Goal: Task Accomplishment & Management: Use online tool/utility

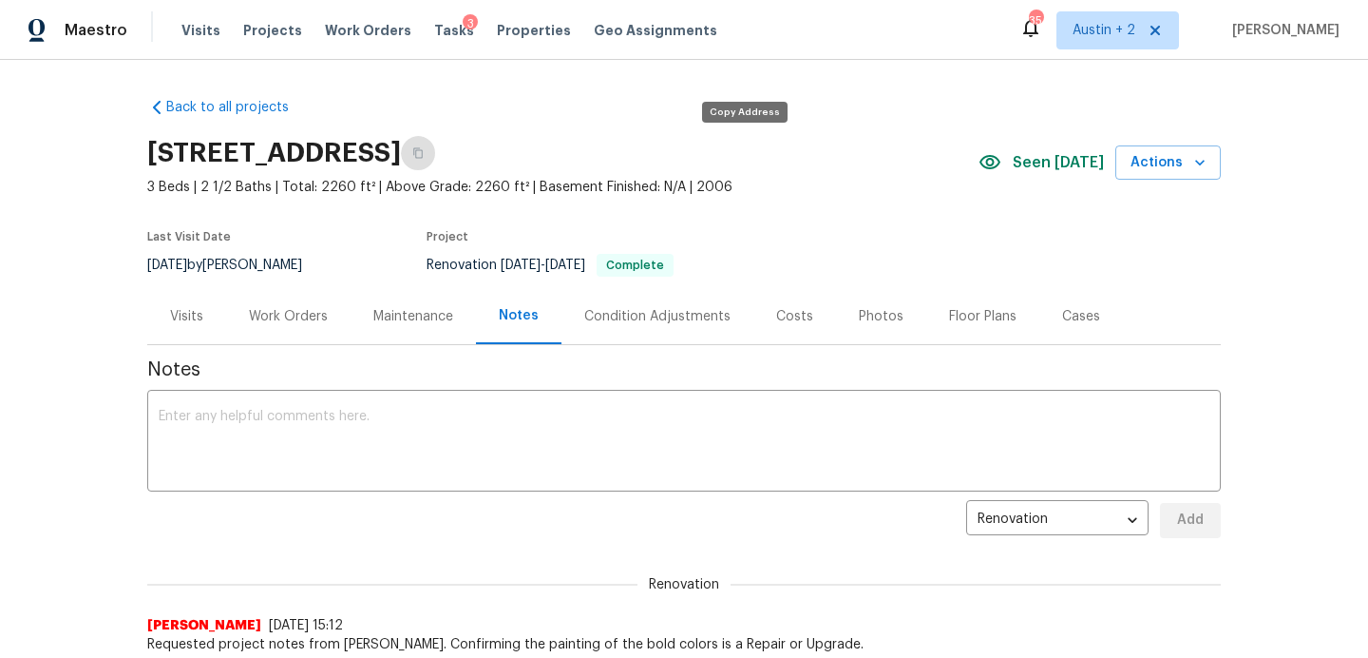
click at [424, 155] on icon "button" at bounding box center [417, 152] width 11 height 11
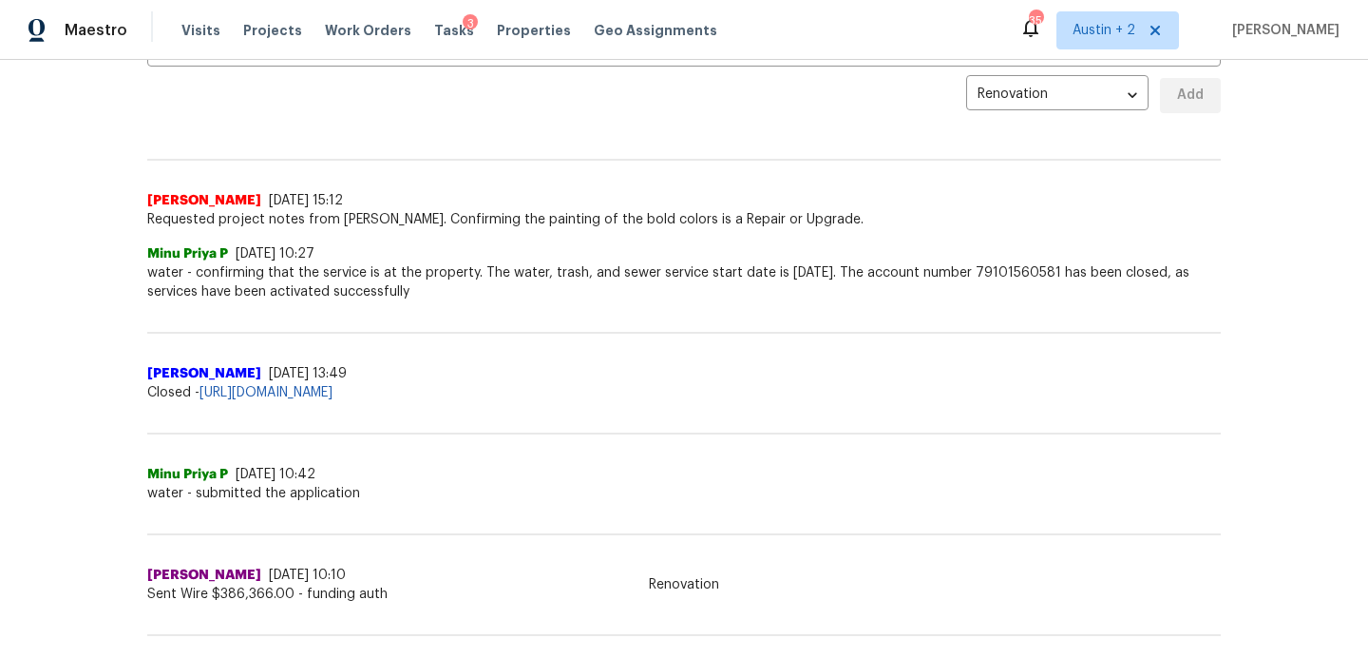
scroll to position [420, 0]
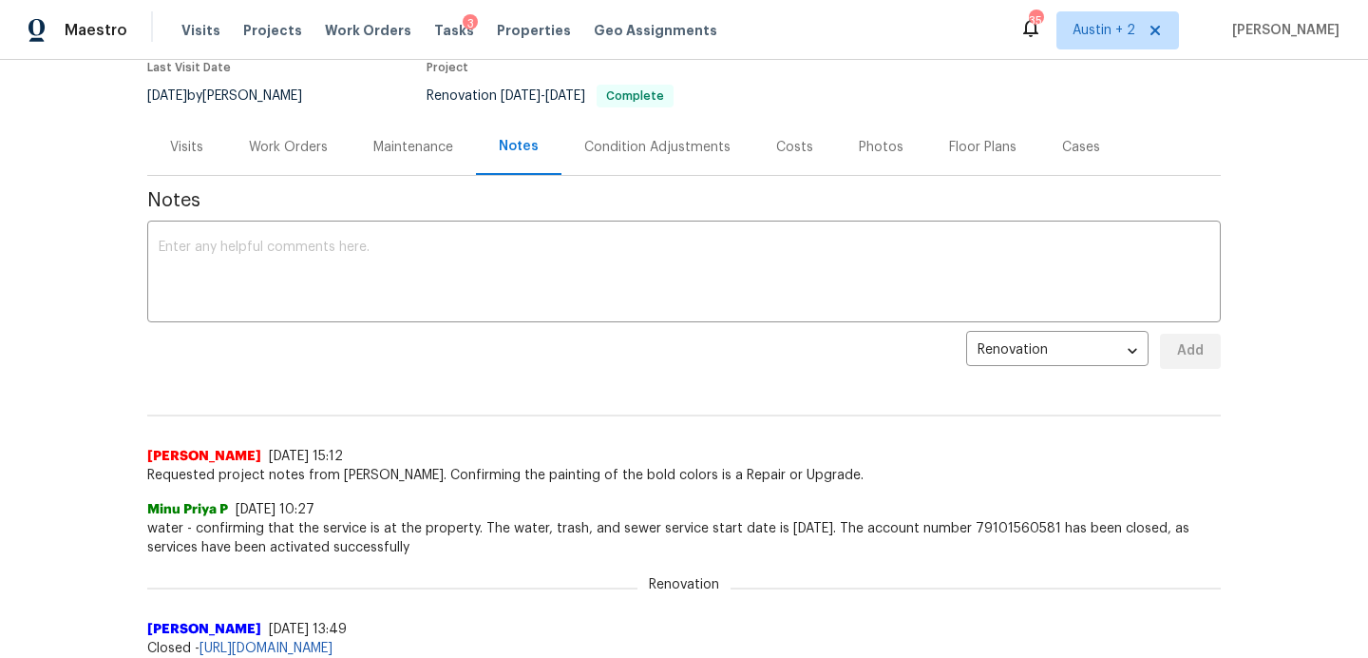
click at [317, 151] on div "Work Orders" at bounding box center [288, 147] width 79 height 19
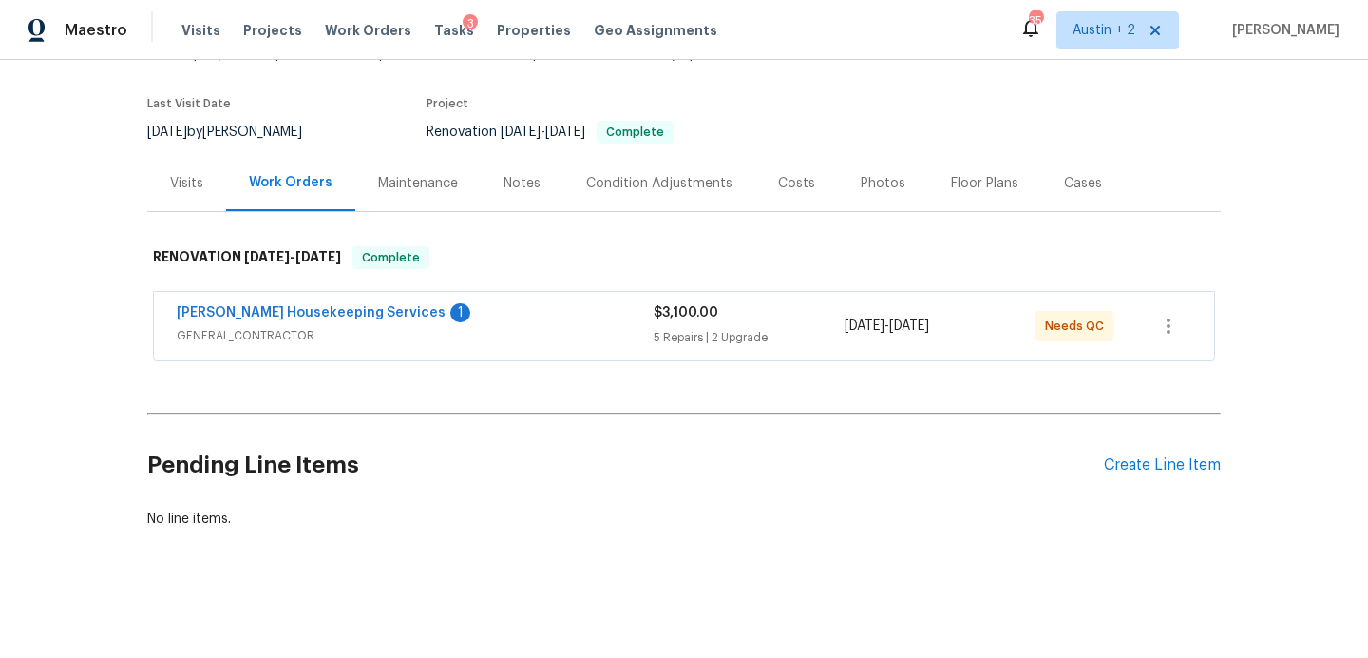
click at [522, 323] on div "[PERSON_NAME] Housekeeping Services 1" at bounding box center [415, 314] width 477 height 23
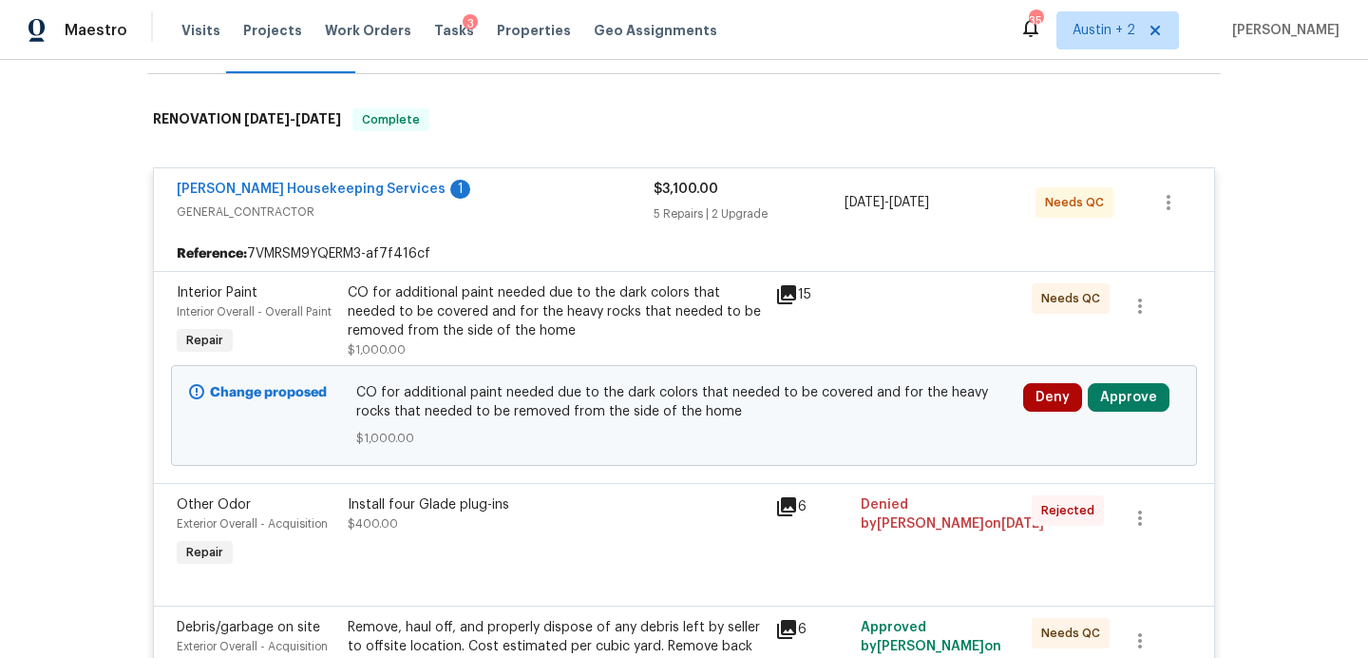
scroll to position [0, 0]
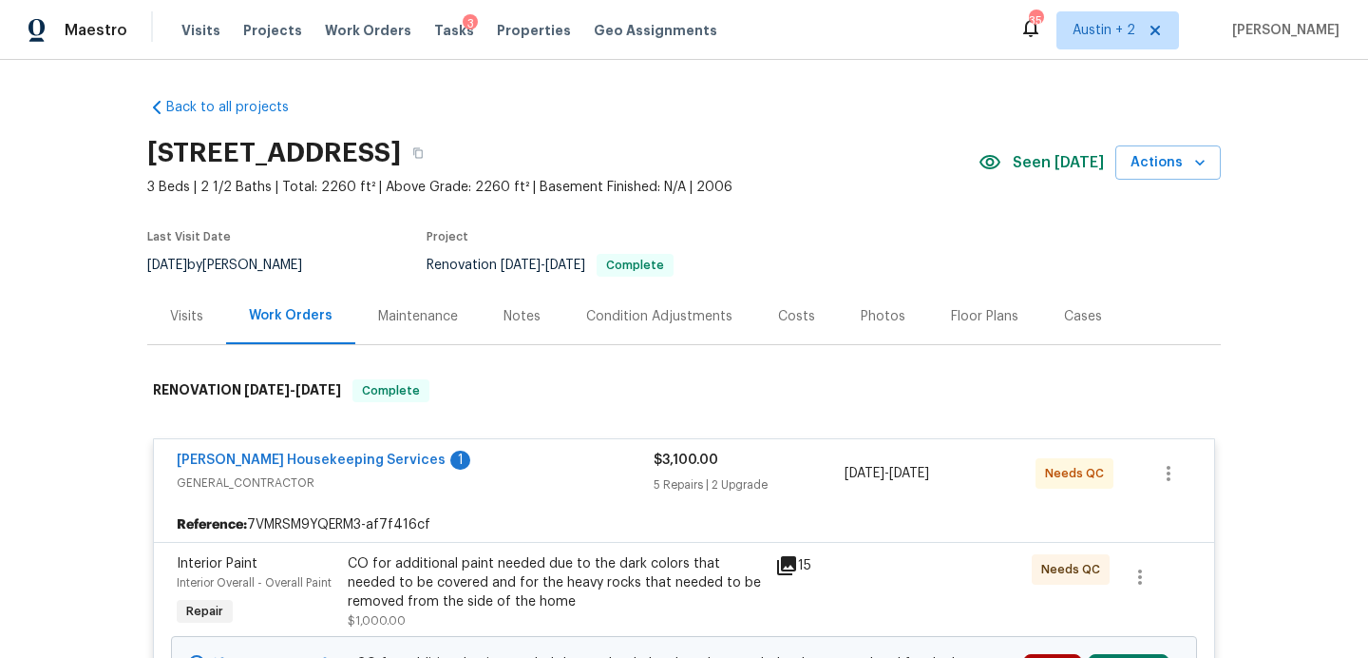
click at [799, 324] on div "Costs" at bounding box center [796, 316] width 37 height 19
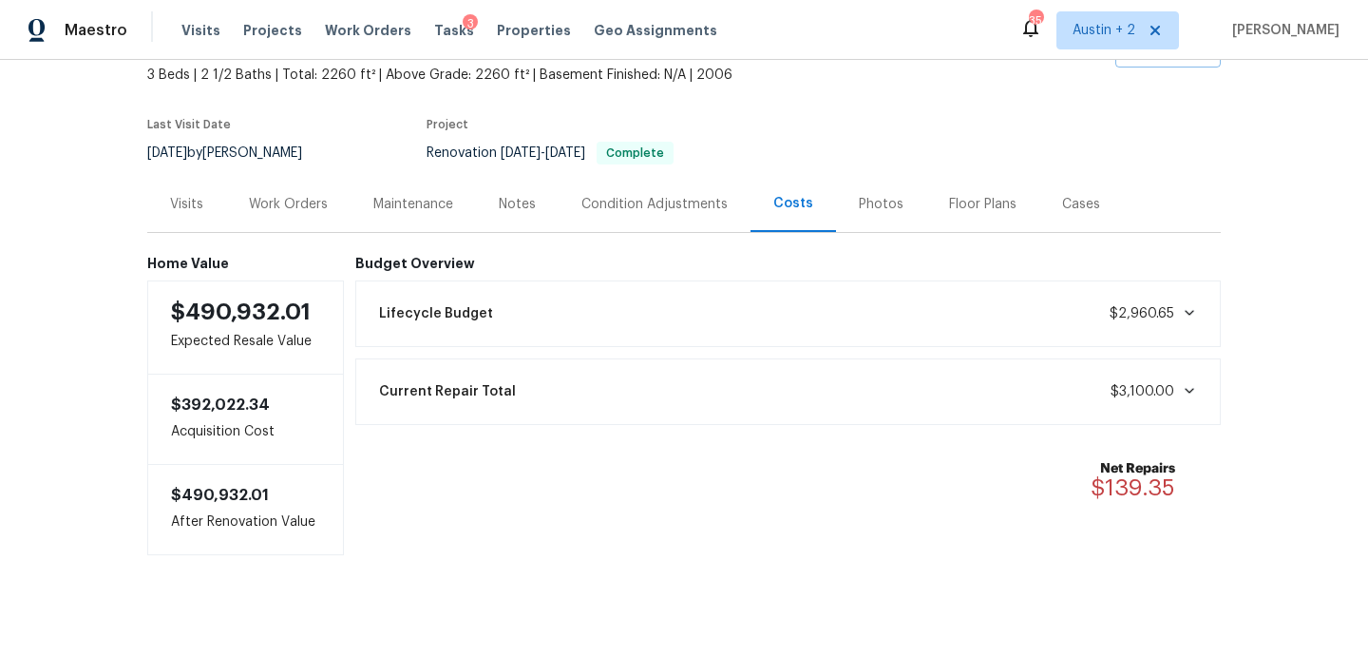
scroll to position [124, 0]
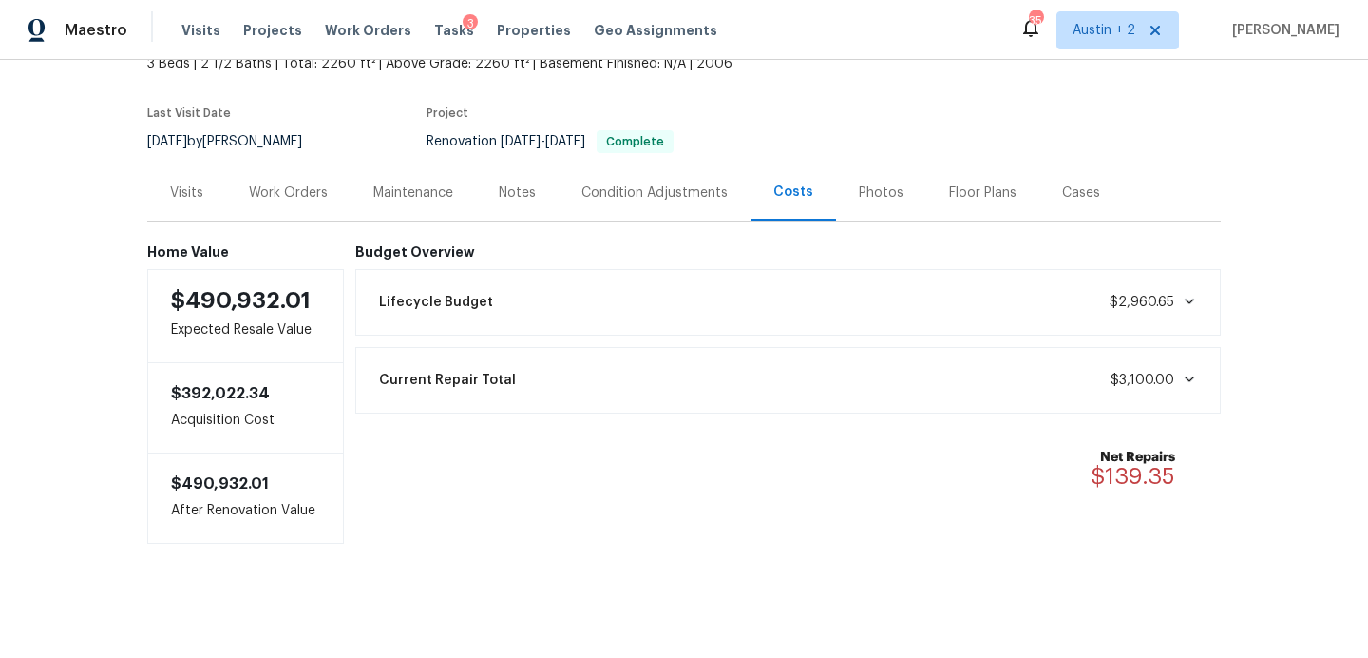
click at [677, 192] on div "Condition Adjustments" at bounding box center [655, 192] width 146 height 19
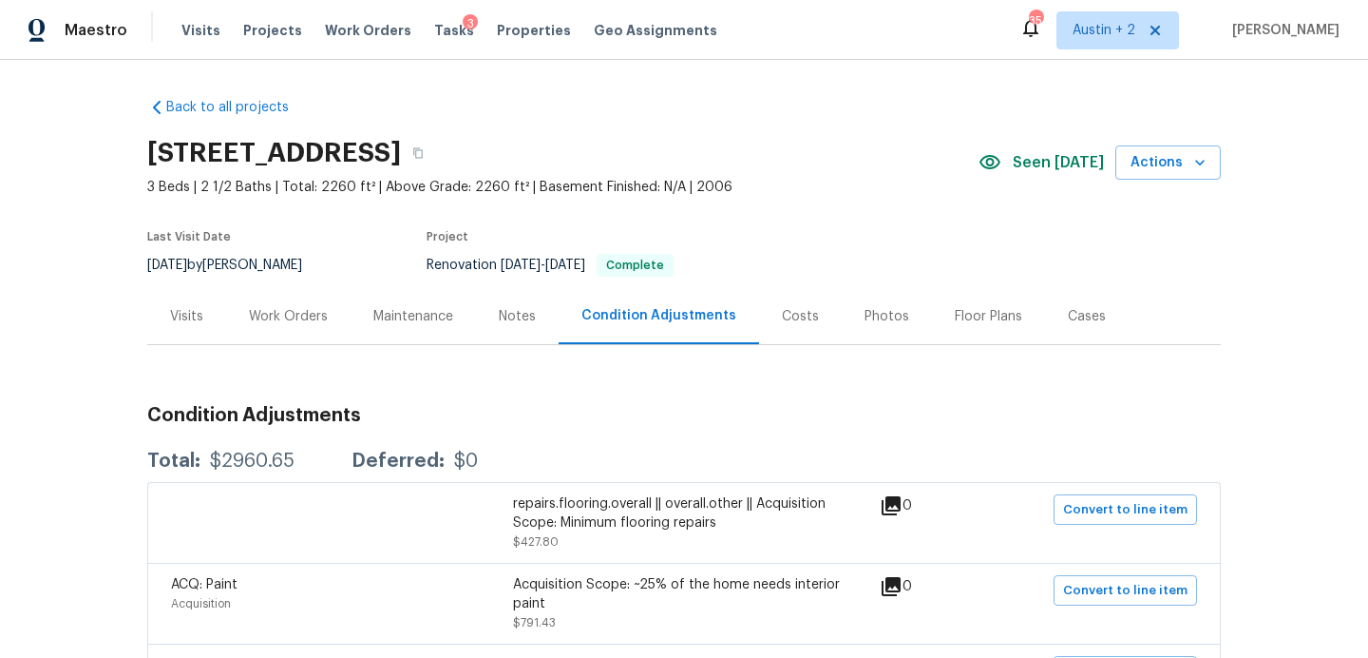
click at [321, 314] on div "Work Orders" at bounding box center [288, 316] width 79 height 19
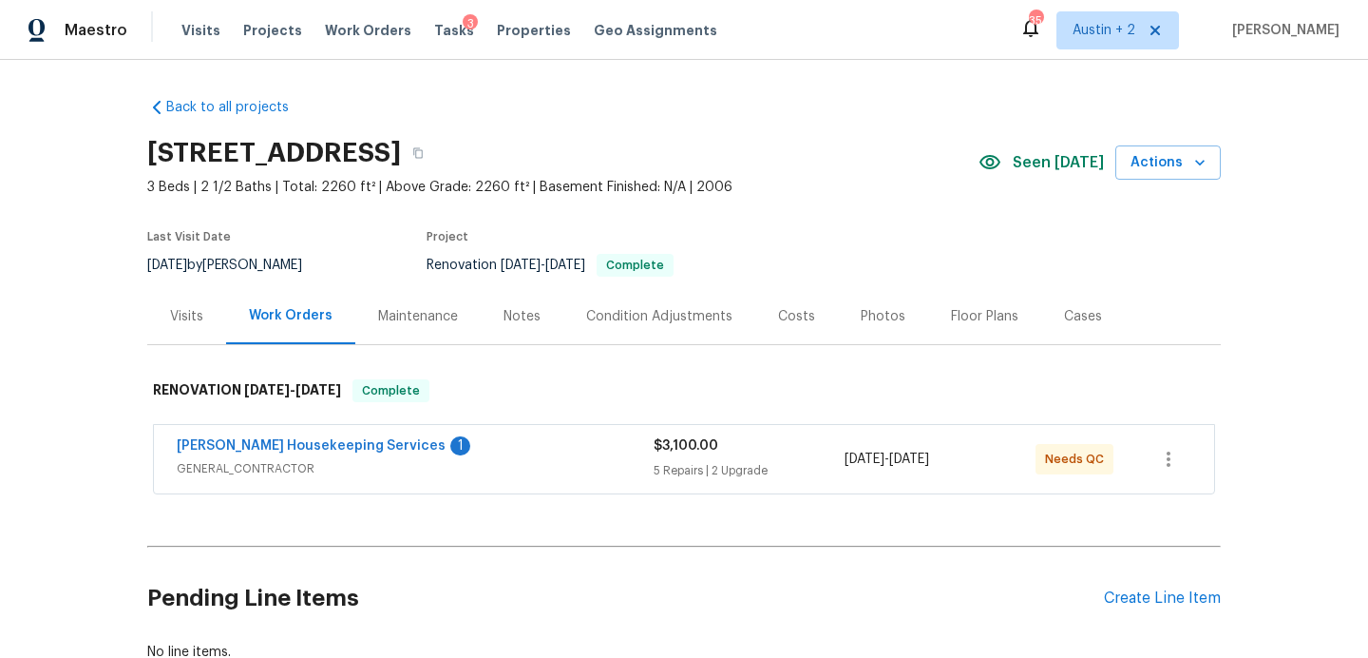
click at [549, 472] on span "GENERAL_CONTRACTOR" at bounding box center [415, 468] width 477 height 19
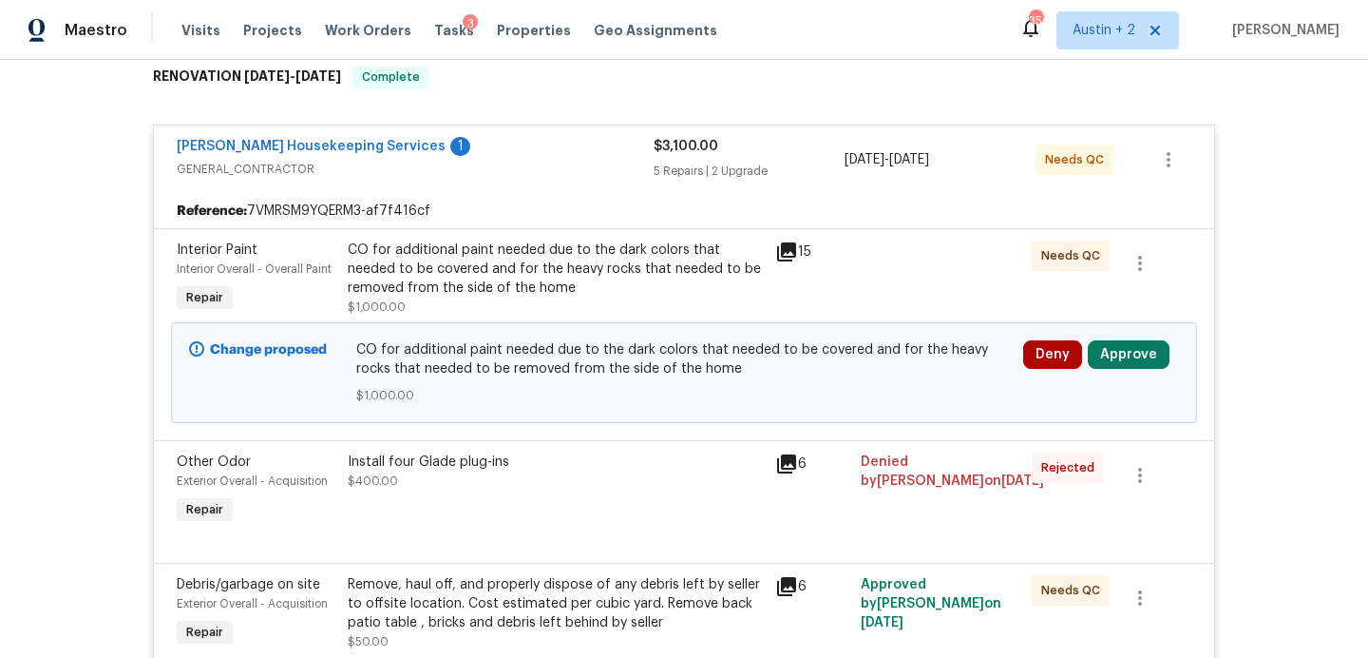
scroll to position [305, 0]
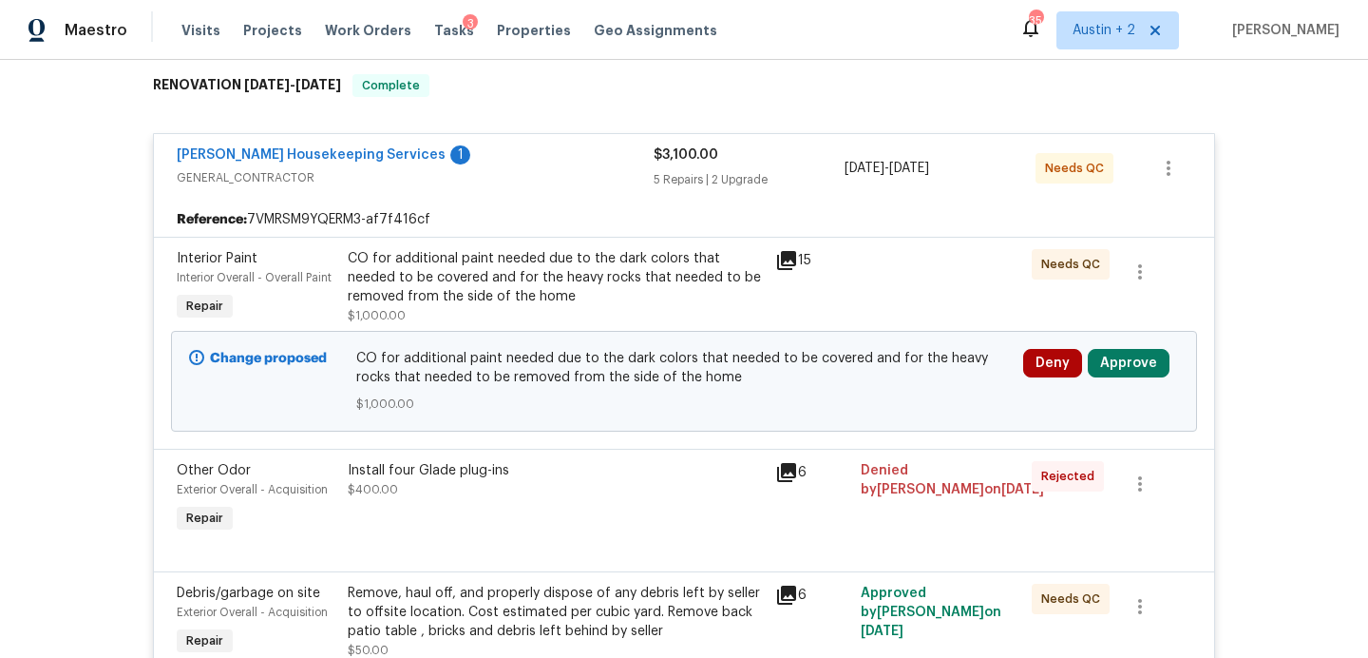
click at [791, 261] on icon at bounding box center [786, 260] width 23 height 23
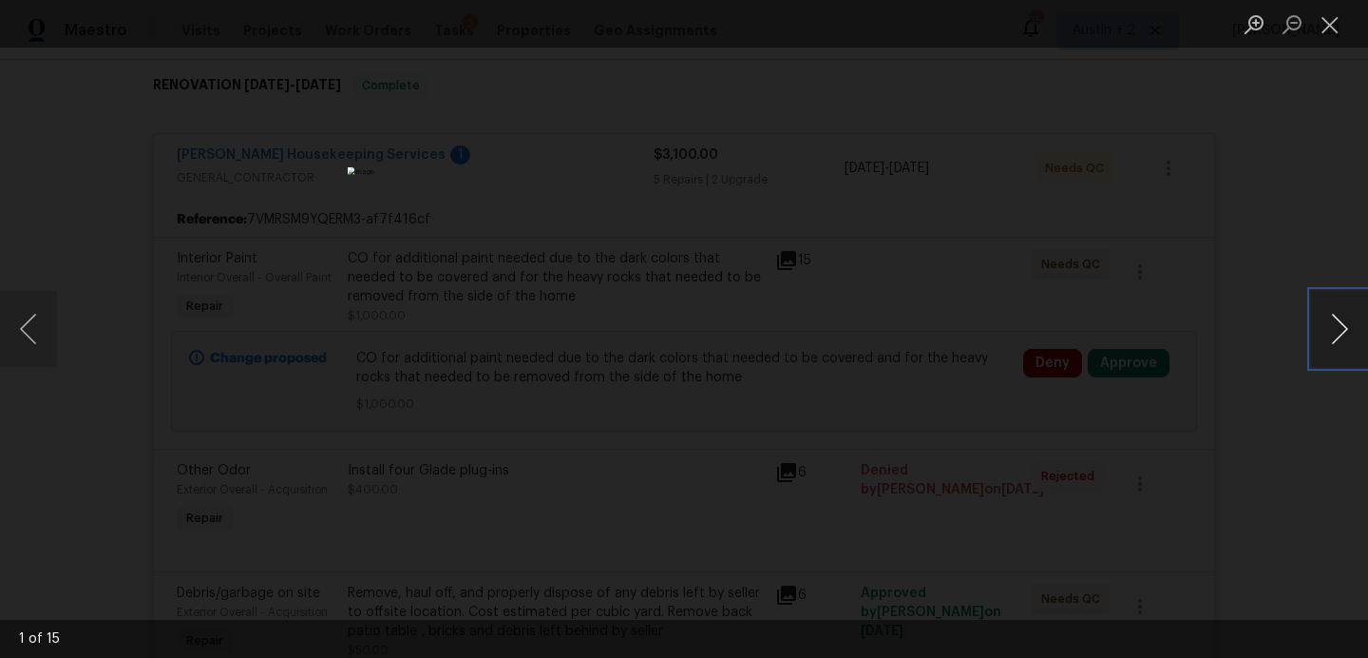
click at [1331, 335] on button "Next image" at bounding box center [1339, 329] width 57 height 76
click at [1330, 335] on button "Next image" at bounding box center [1339, 329] width 57 height 76
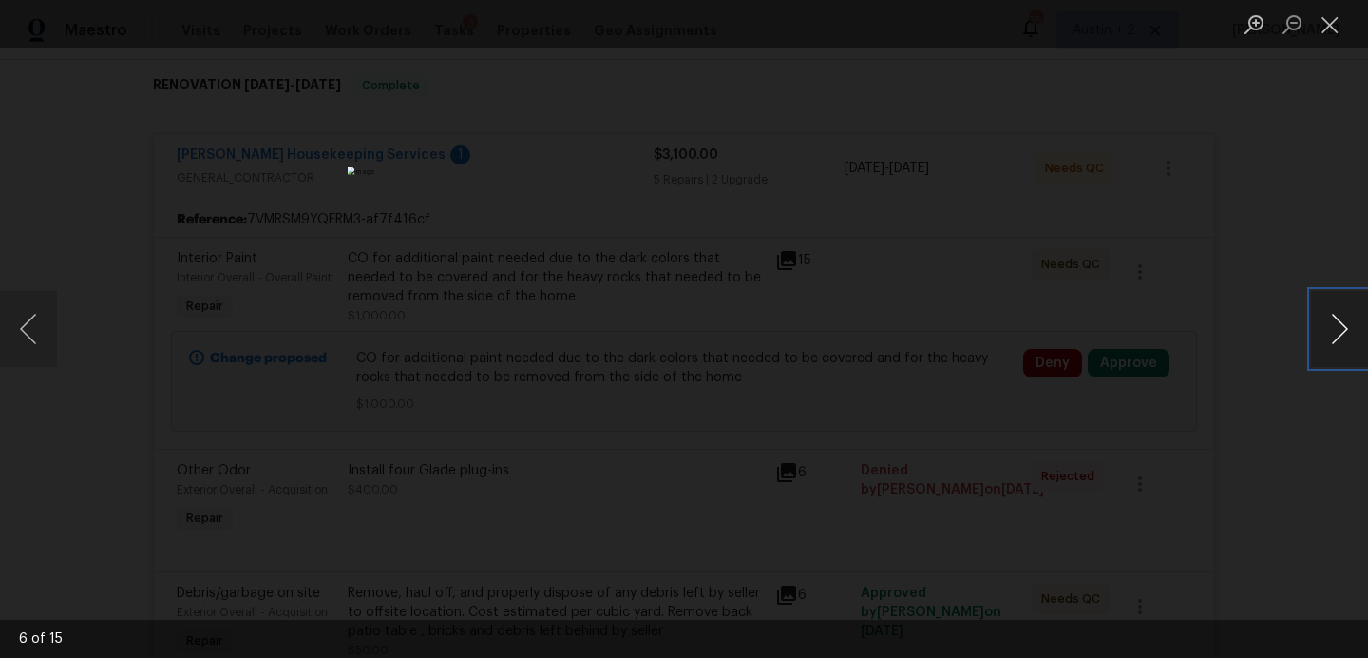
click at [1330, 335] on button "Next image" at bounding box center [1339, 329] width 57 height 76
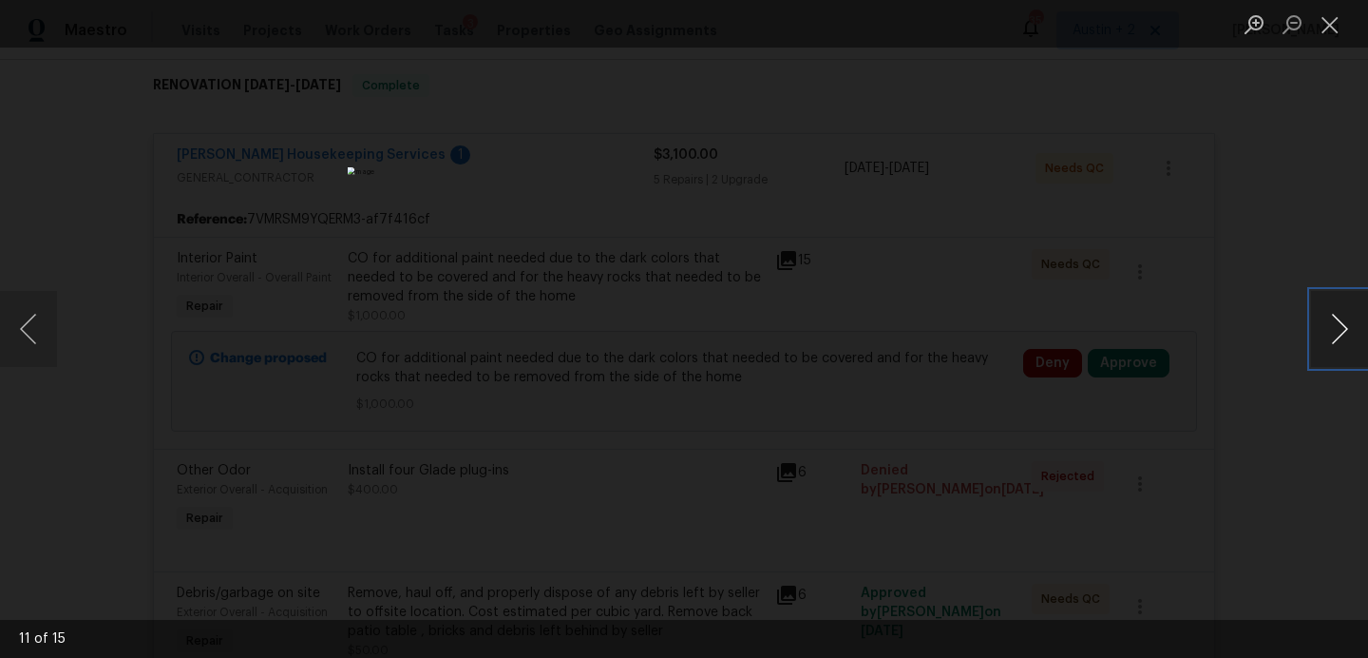
click at [1330, 335] on button "Next image" at bounding box center [1339, 329] width 57 height 76
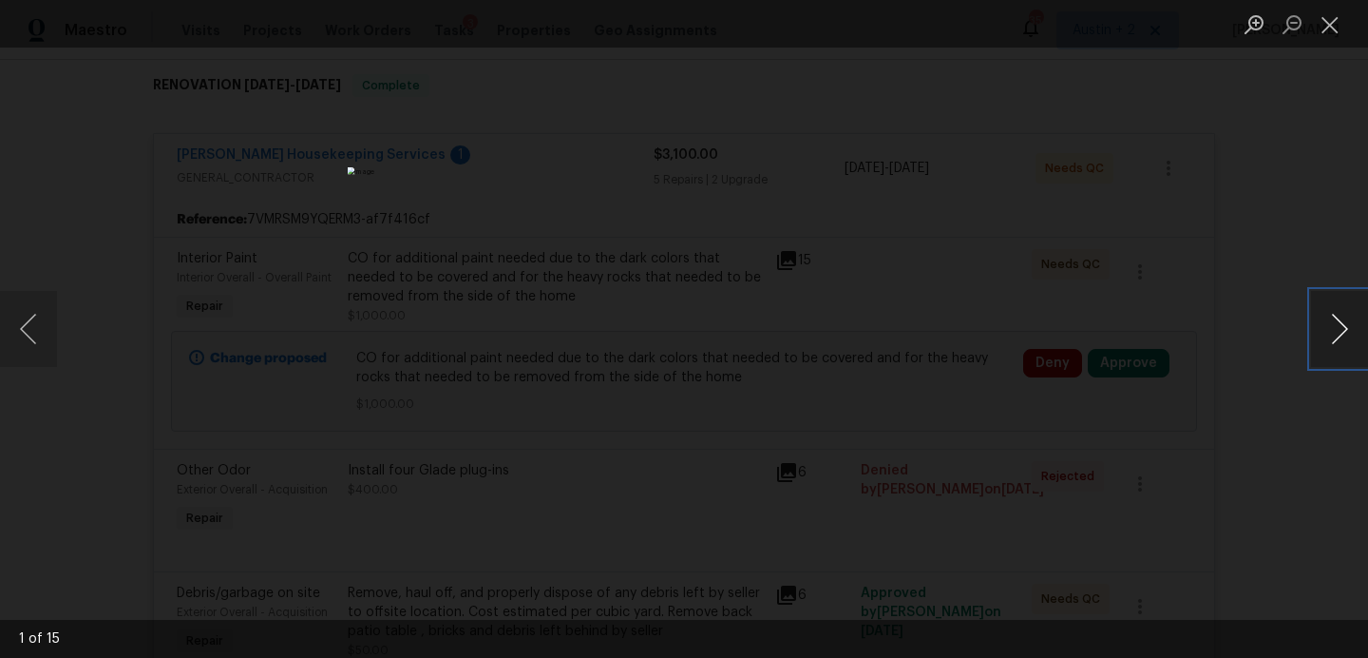
click at [1330, 335] on button "Next image" at bounding box center [1339, 329] width 57 height 76
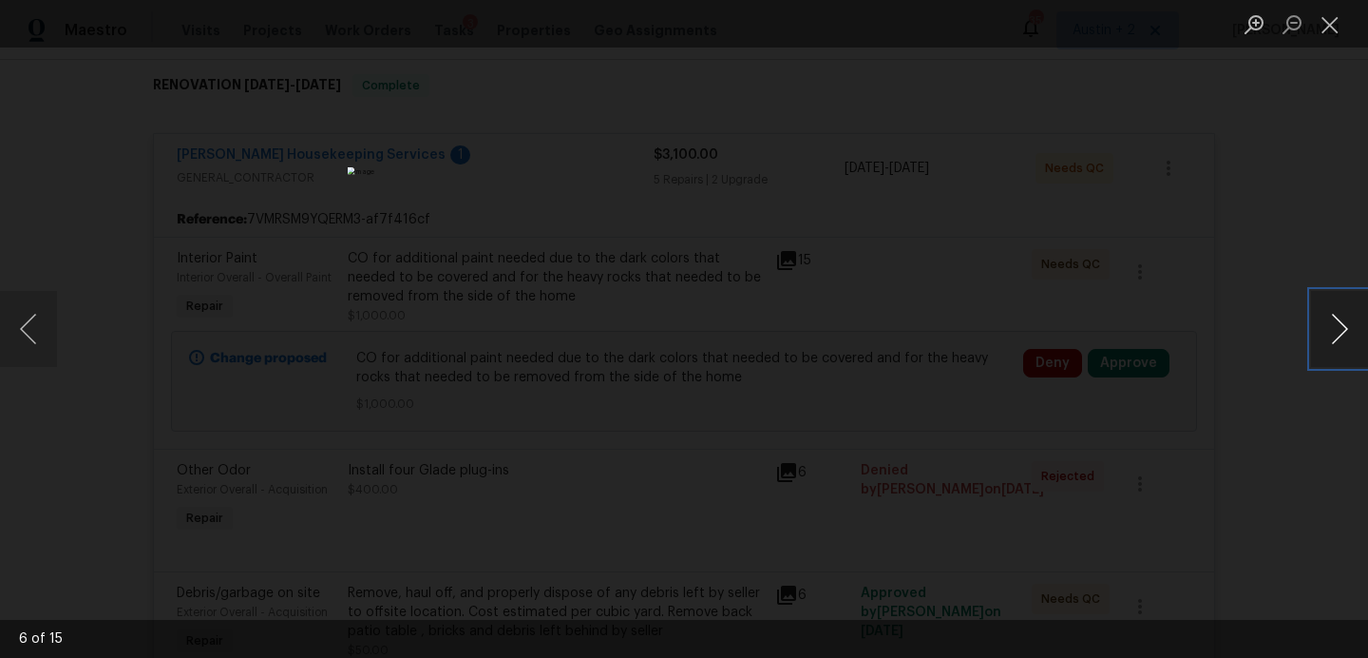
click at [1330, 335] on button "Next image" at bounding box center [1339, 329] width 57 height 76
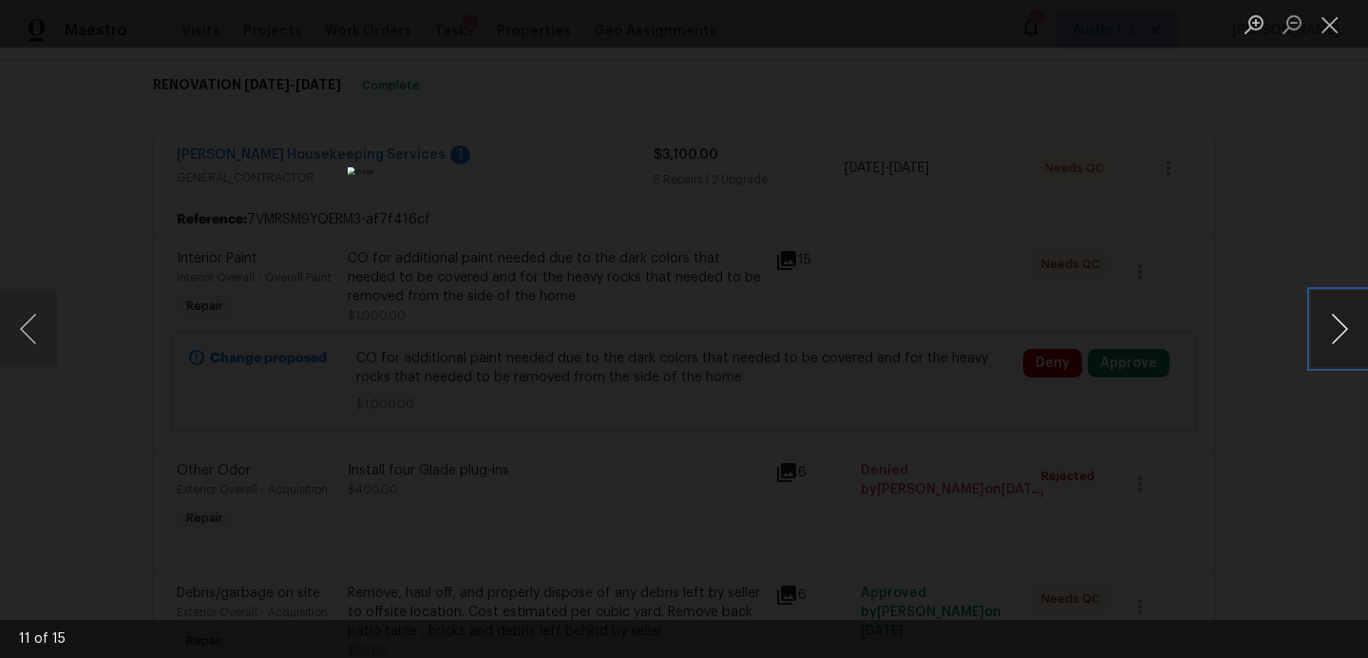
click at [1331, 335] on button "Next image" at bounding box center [1339, 329] width 57 height 76
click at [1318, 44] on li "Lightbox" at bounding box center [1330, 24] width 38 height 48
click at [1322, 34] on button "Close lightbox" at bounding box center [1330, 24] width 38 height 33
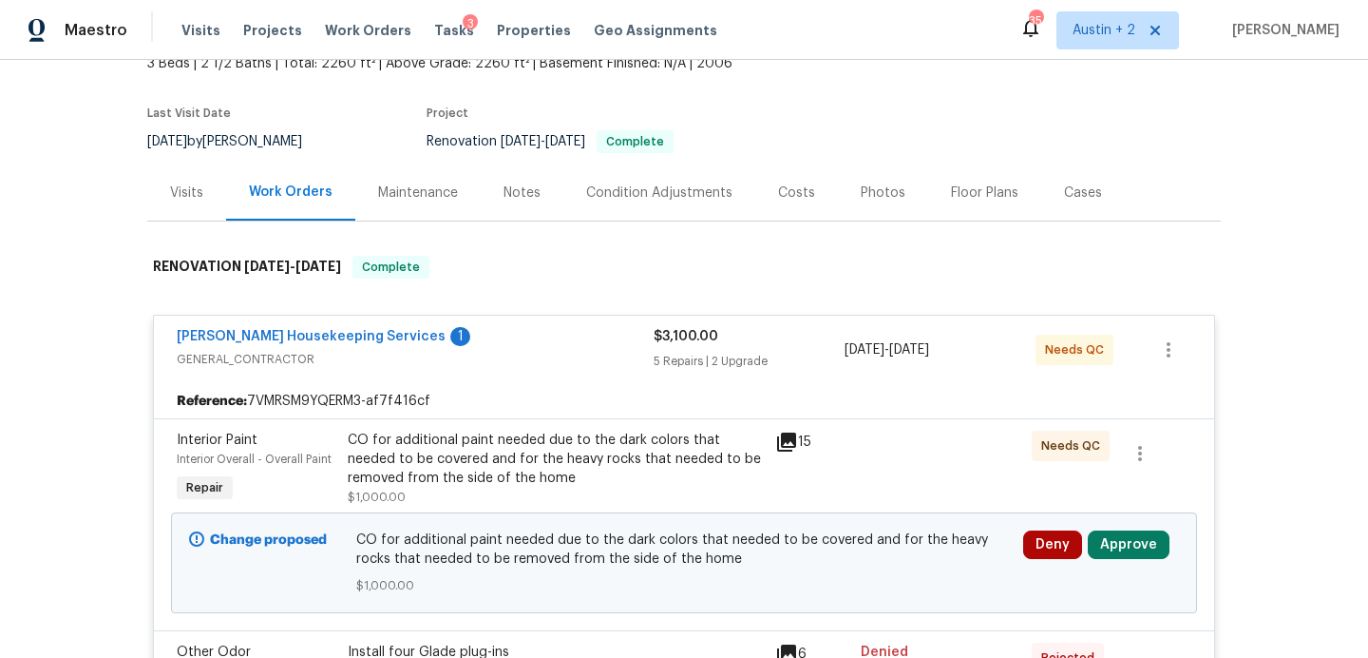
scroll to position [0, 0]
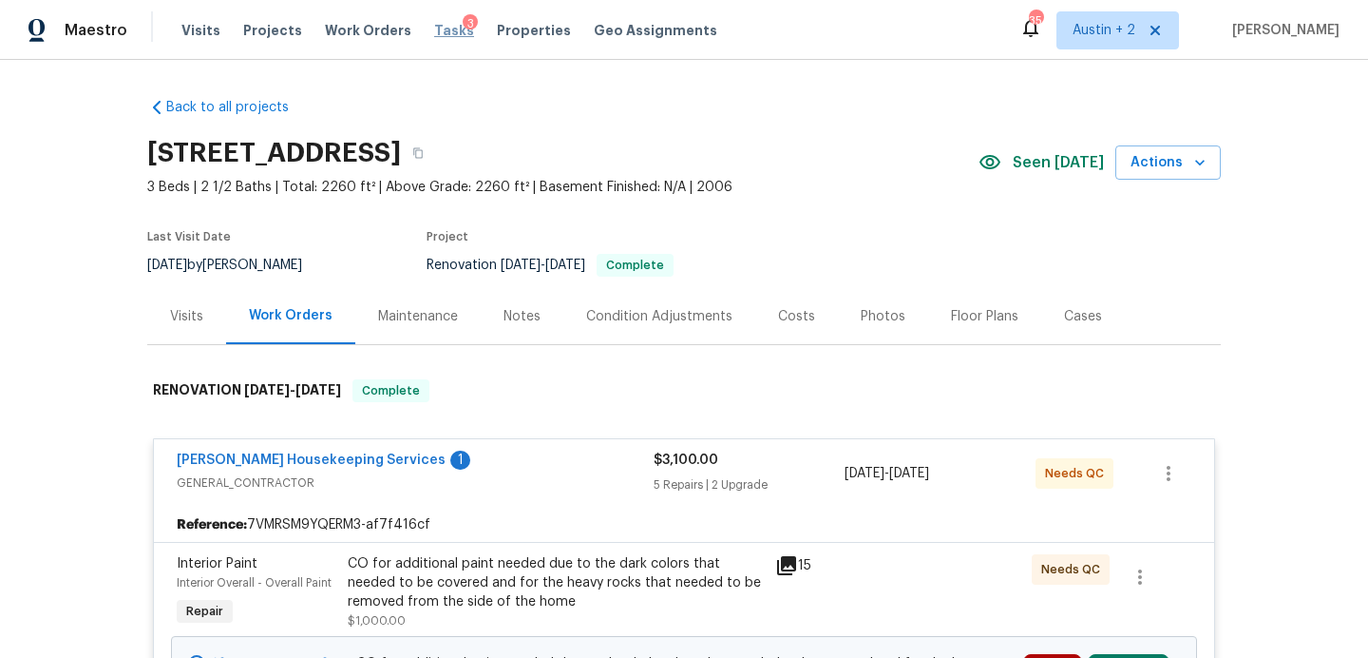
click at [434, 31] on span "Tasks" at bounding box center [454, 30] width 40 height 13
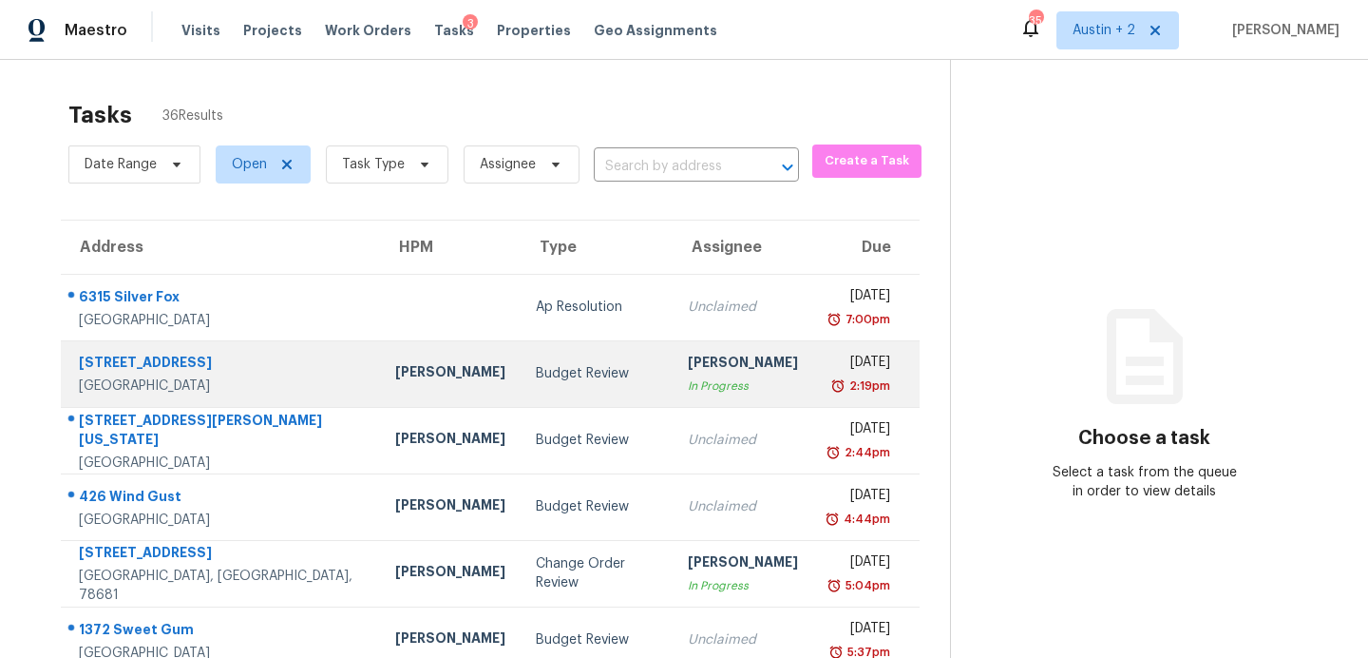
click at [521, 384] on td "Budget Review" at bounding box center [597, 373] width 152 height 67
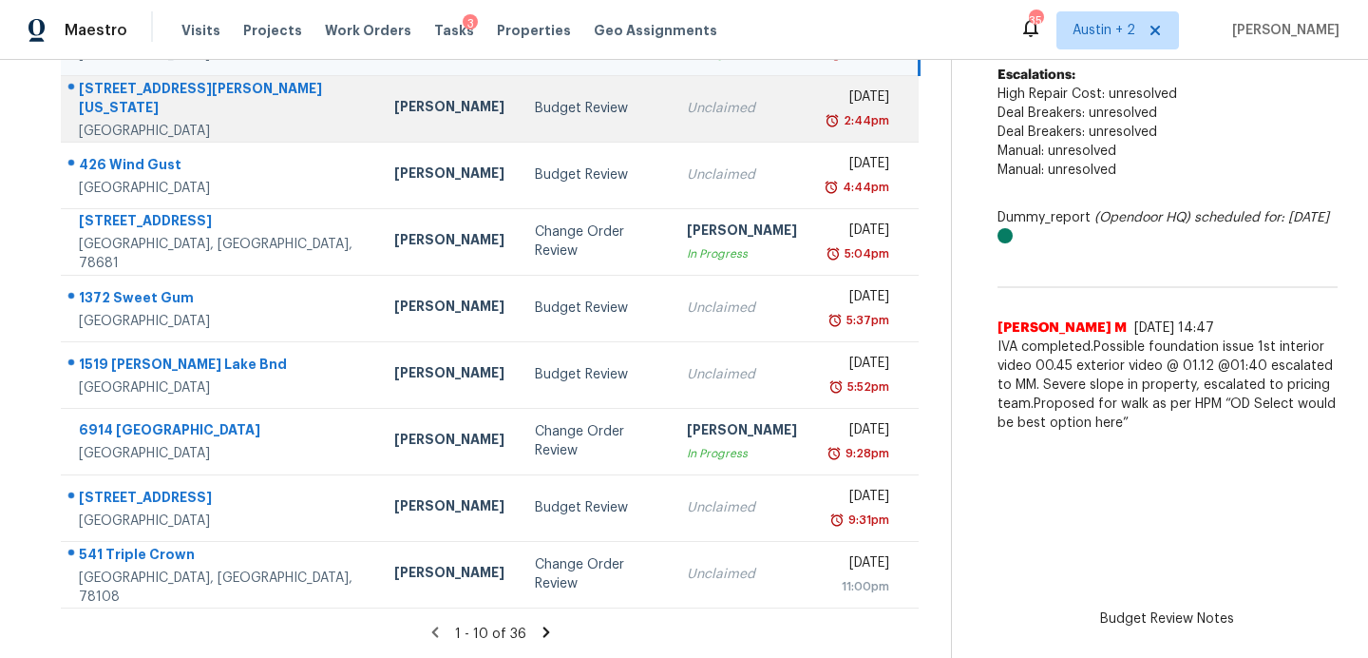
scroll to position [310, 0]
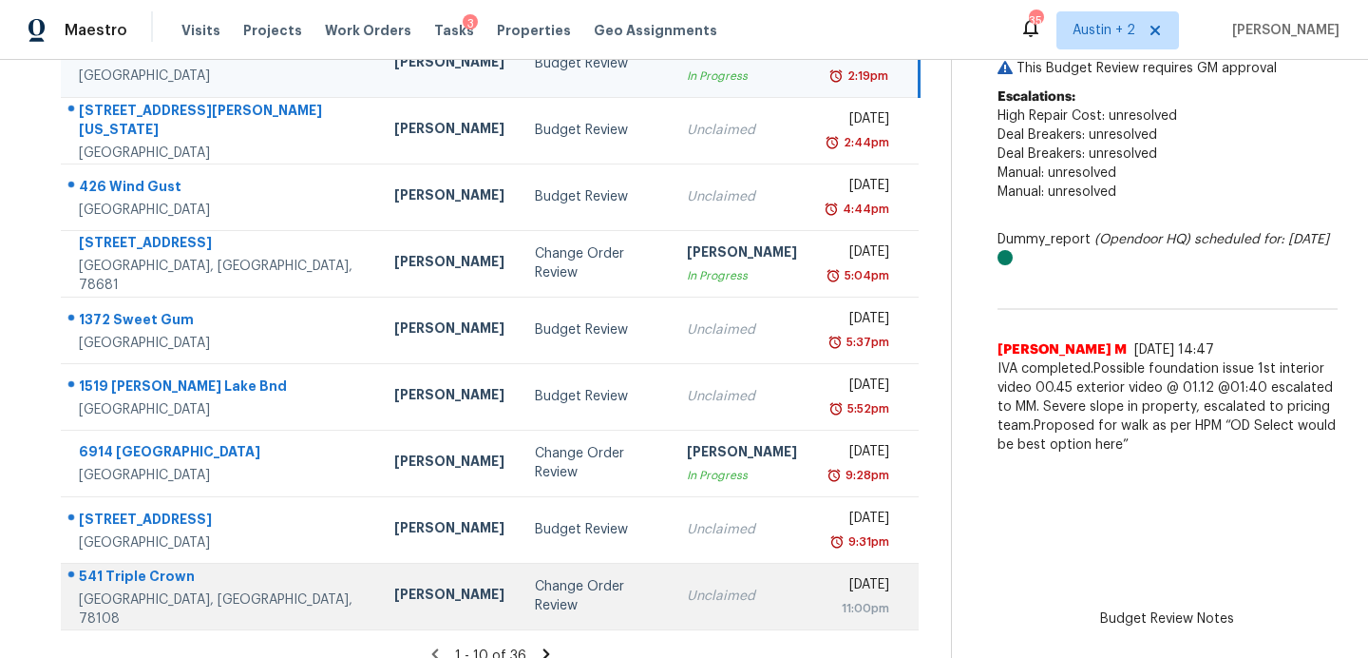
click at [580, 606] on td "Change Order Review" at bounding box center [595, 596] width 151 height 67
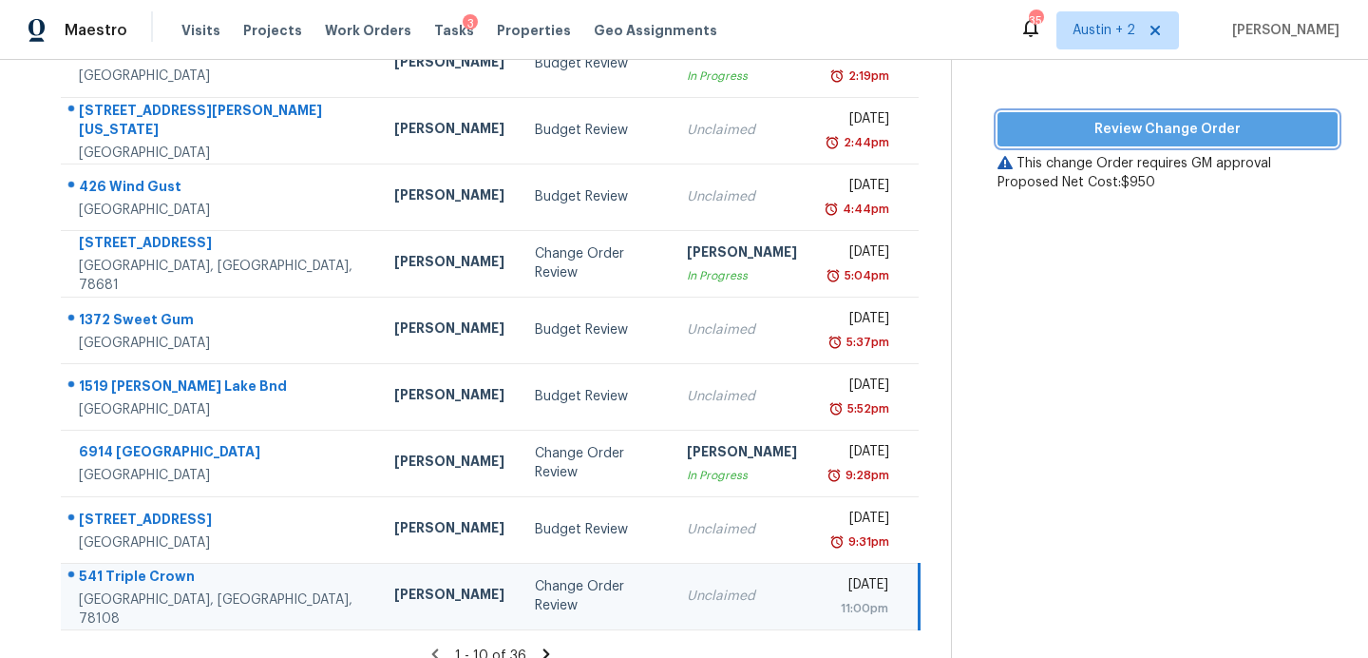
click at [1046, 138] on span "Review Change Order" at bounding box center [1168, 130] width 310 height 24
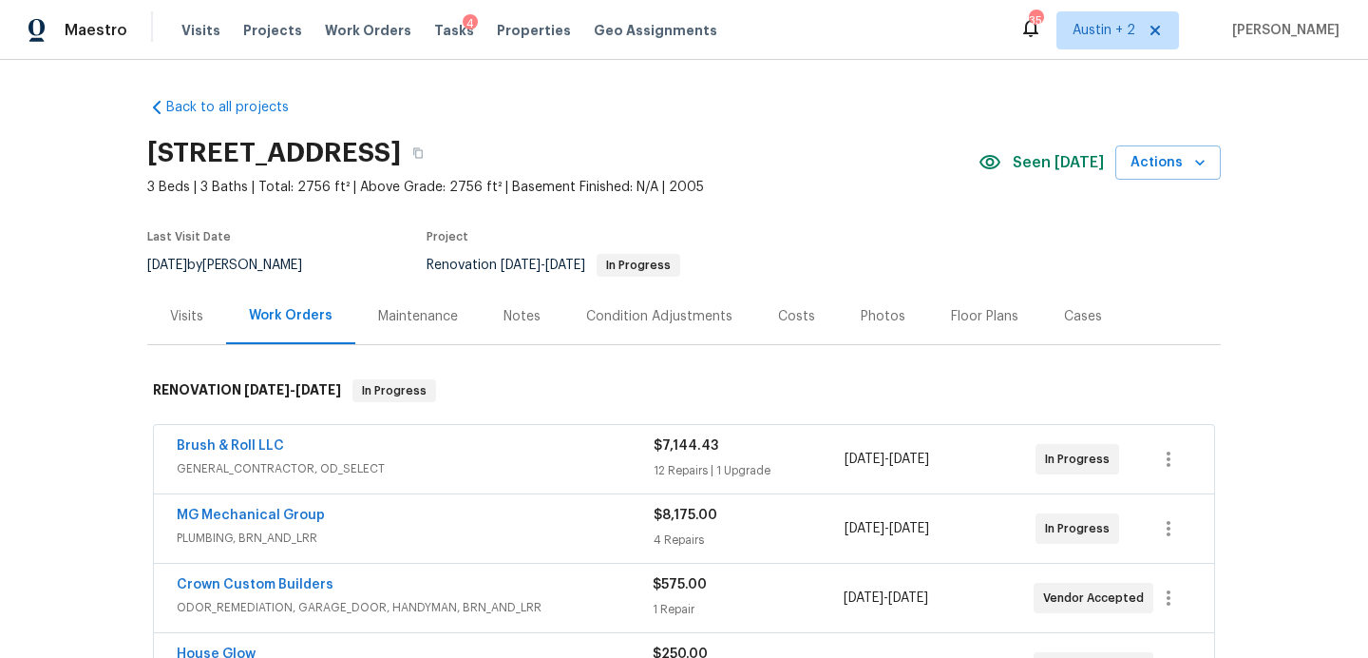
click at [1058, 163] on span "Seen [DATE]" at bounding box center [1058, 162] width 91 height 19
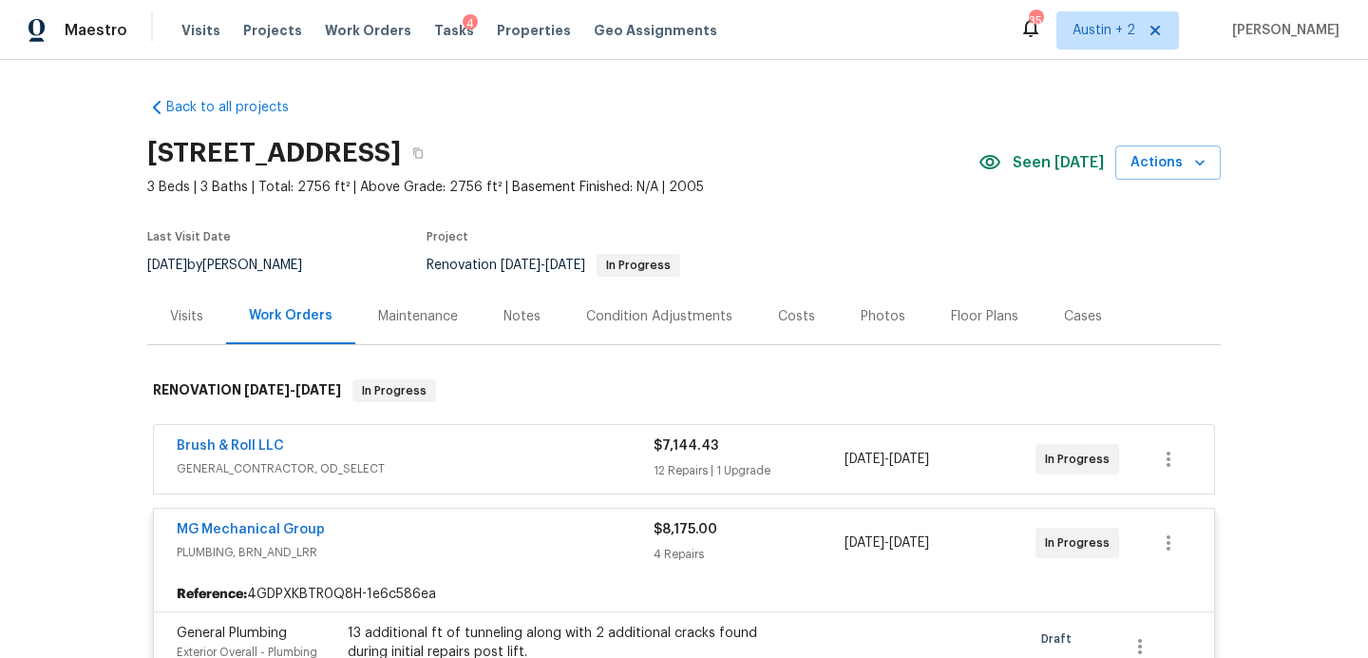
click at [442, 37] on div "Tasks 4" at bounding box center [454, 31] width 40 height 20
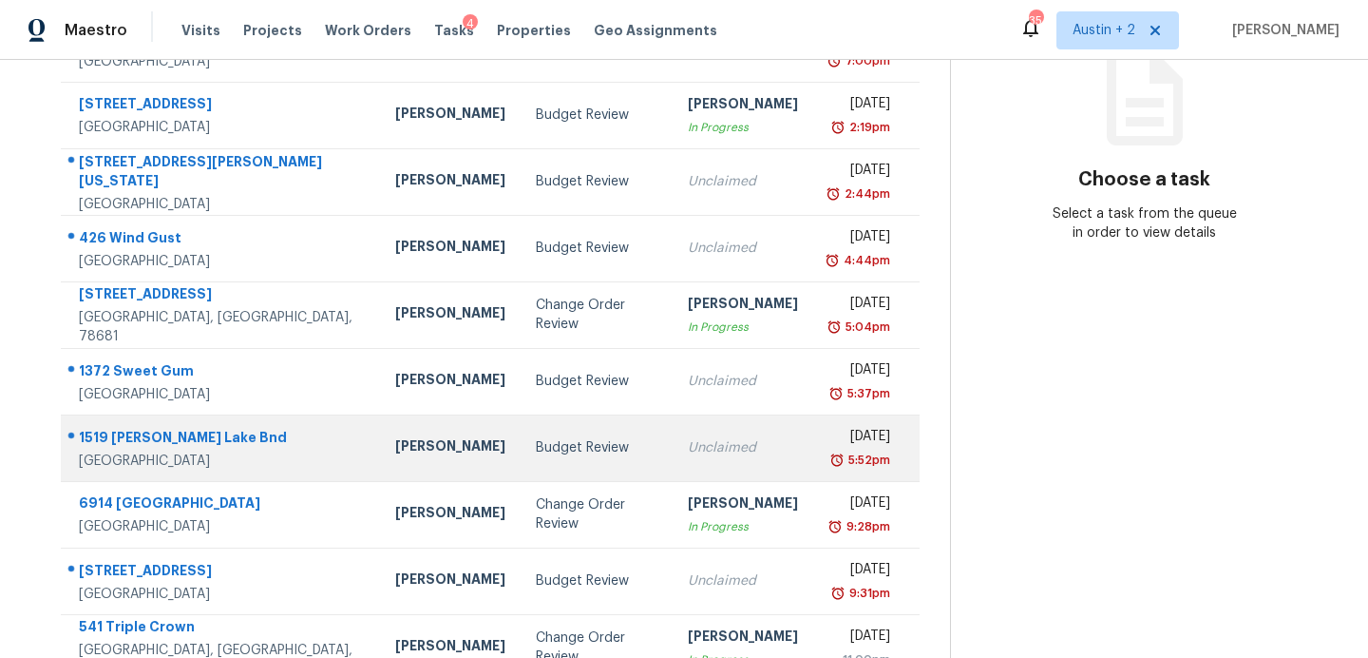
scroll to position [332, 0]
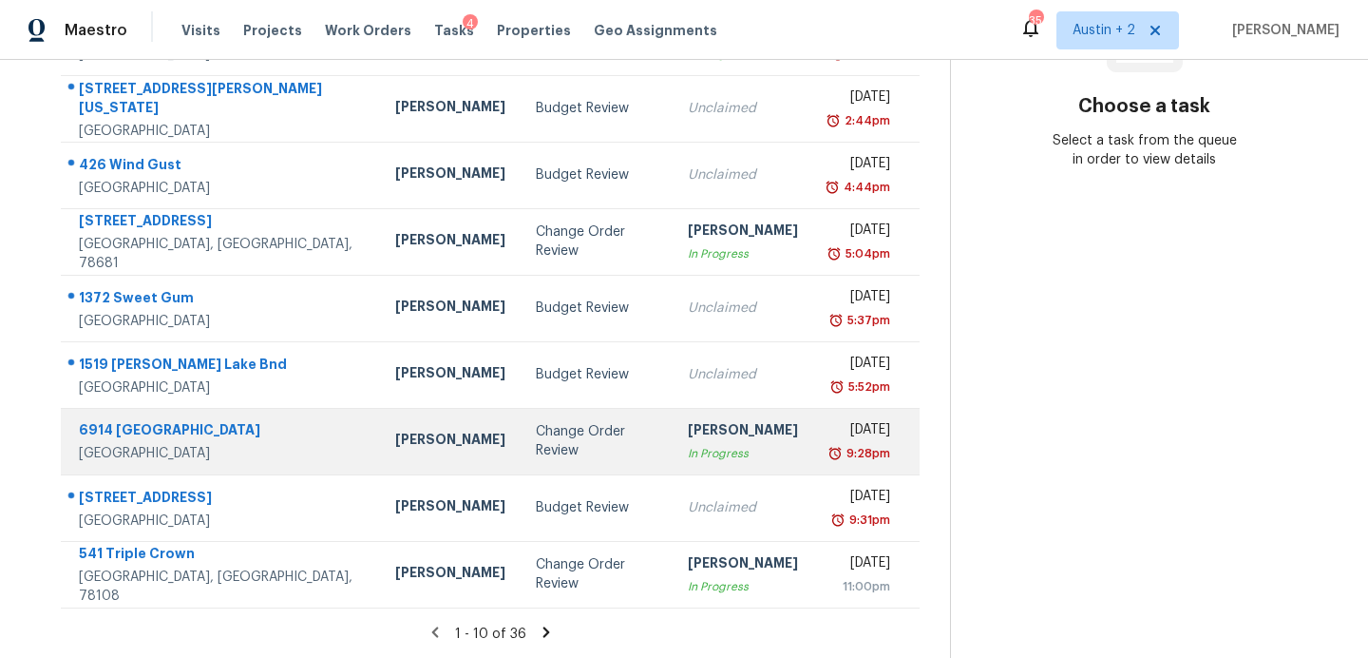
click at [536, 445] on div "Change Order Review" at bounding box center [597, 441] width 122 height 38
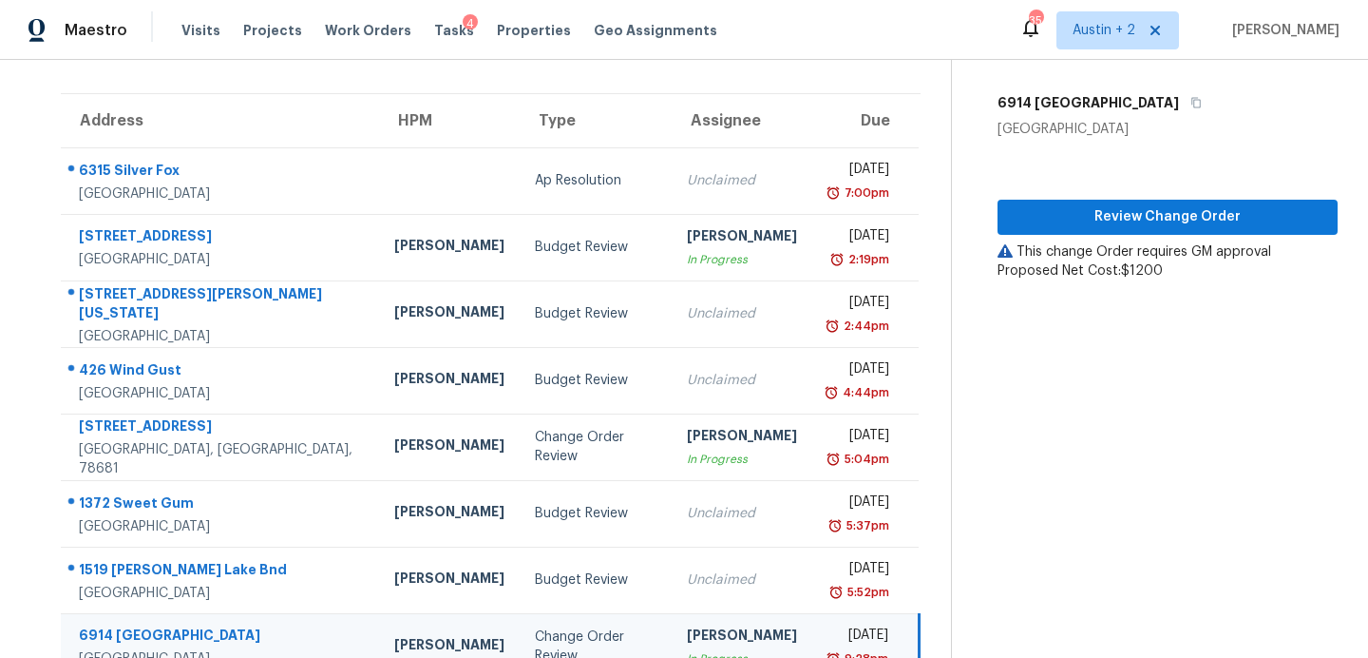
scroll to position [0, 0]
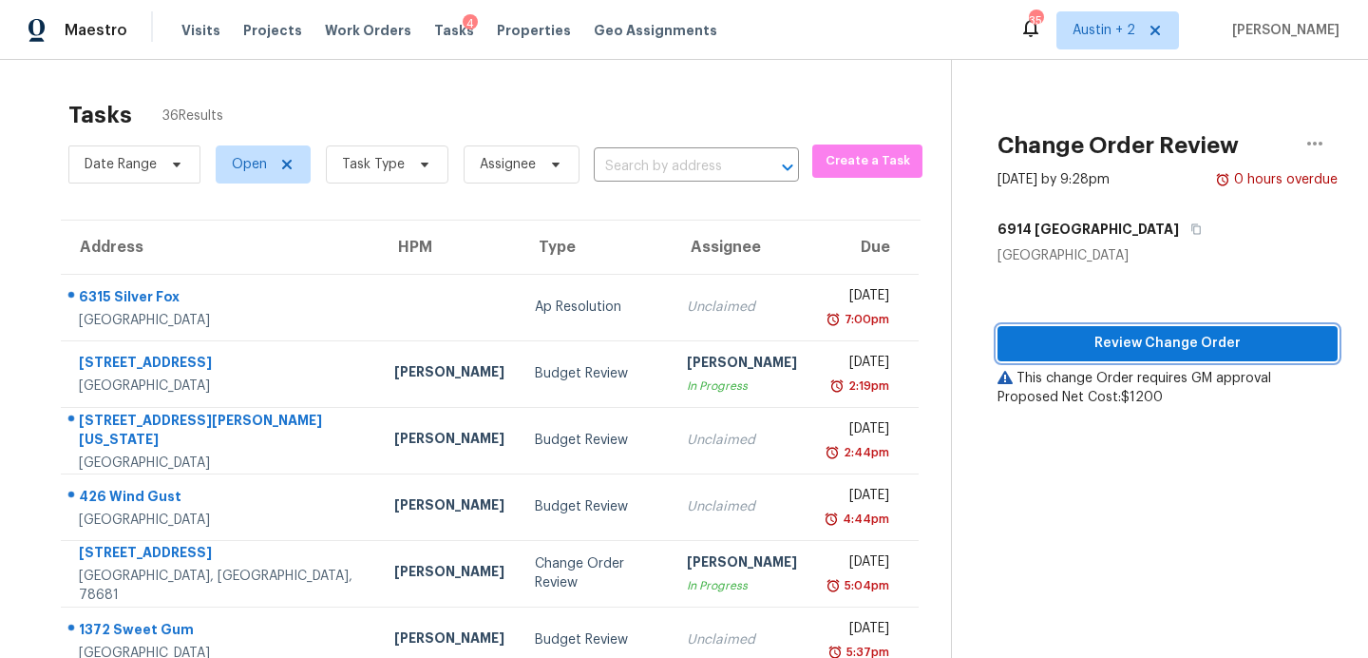
click at [1070, 339] on span "Review Change Order" at bounding box center [1168, 344] width 310 height 24
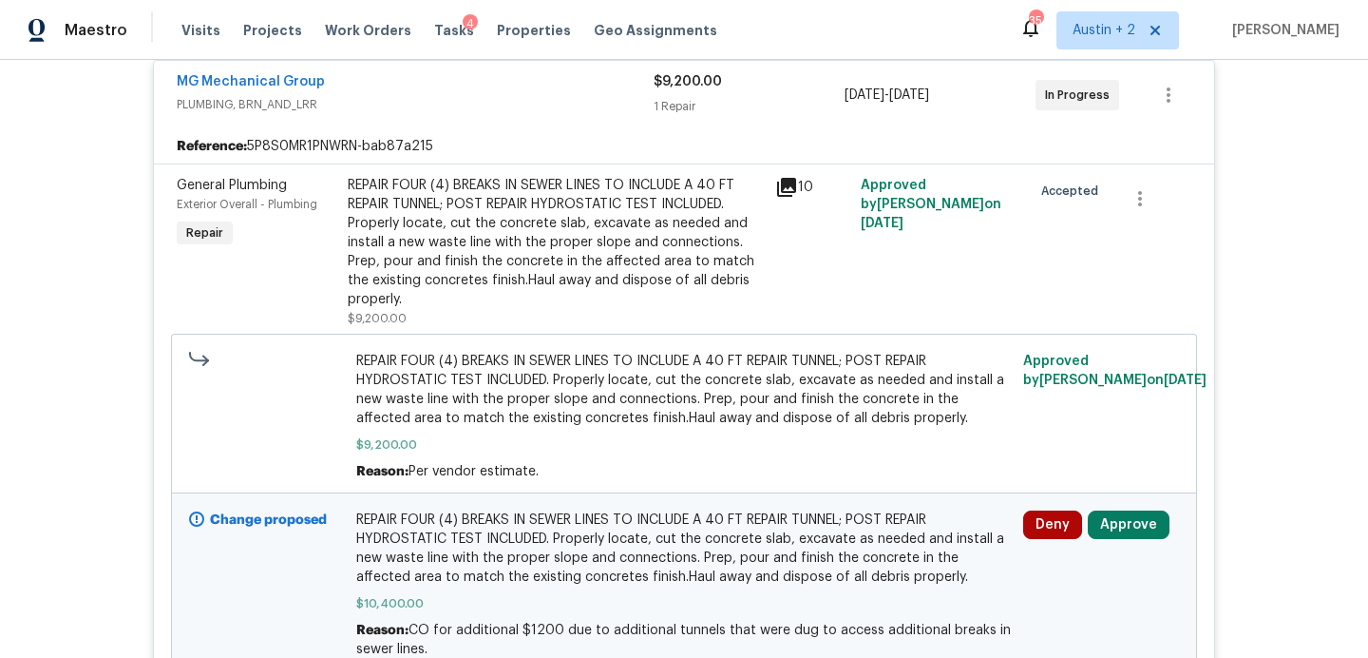
scroll to position [359, 0]
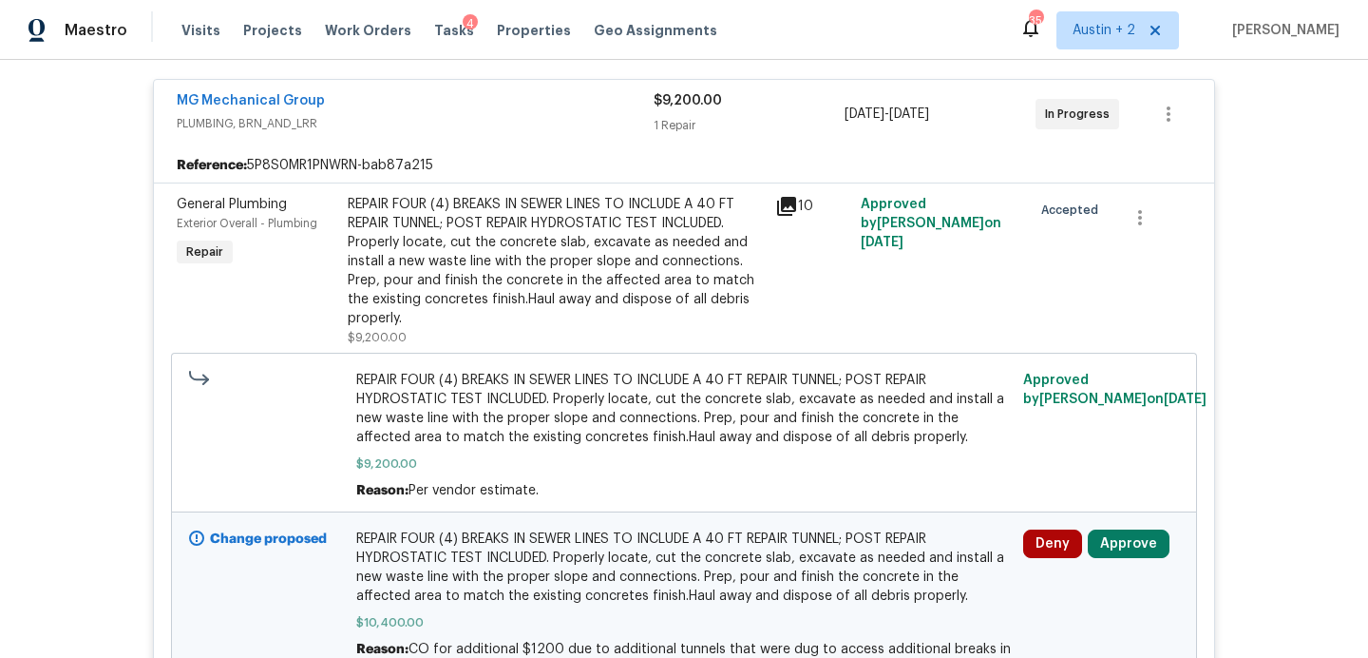
click at [786, 208] on icon at bounding box center [786, 206] width 23 height 23
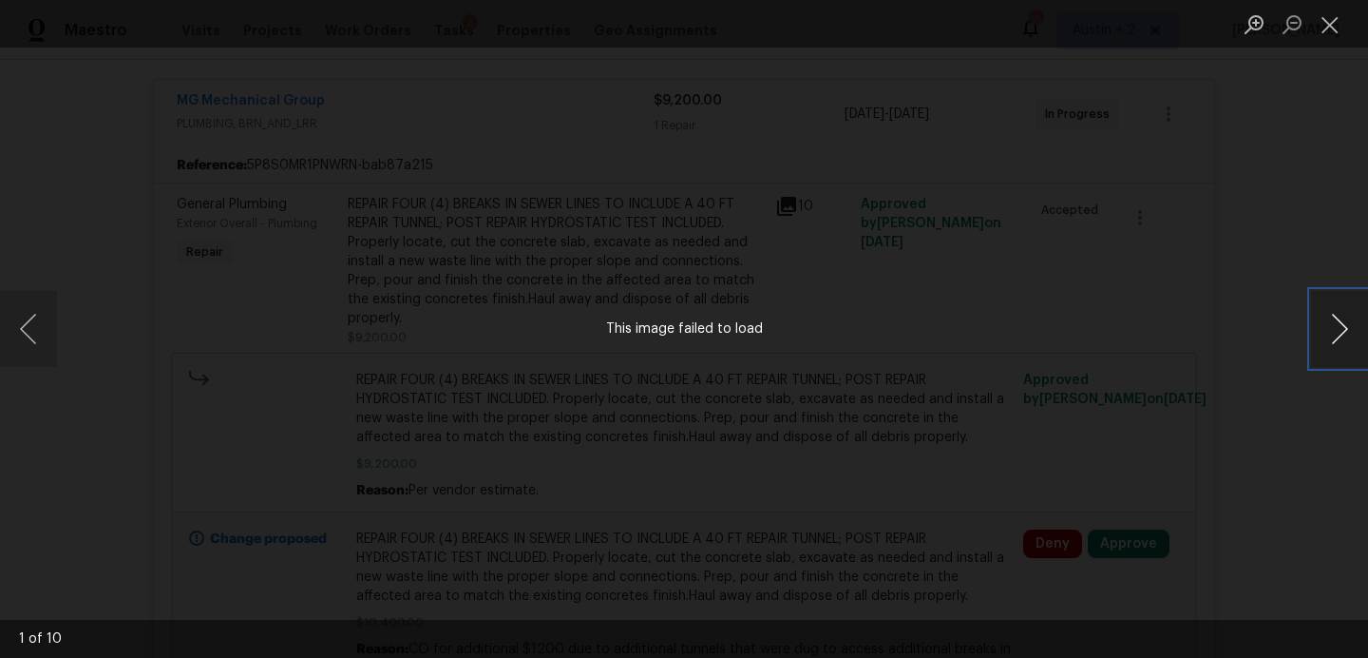
click at [1336, 325] on button "Next image" at bounding box center [1339, 329] width 57 height 76
click at [1329, 40] on button "Close lightbox" at bounding box center [1330, 24] width 38 height 33
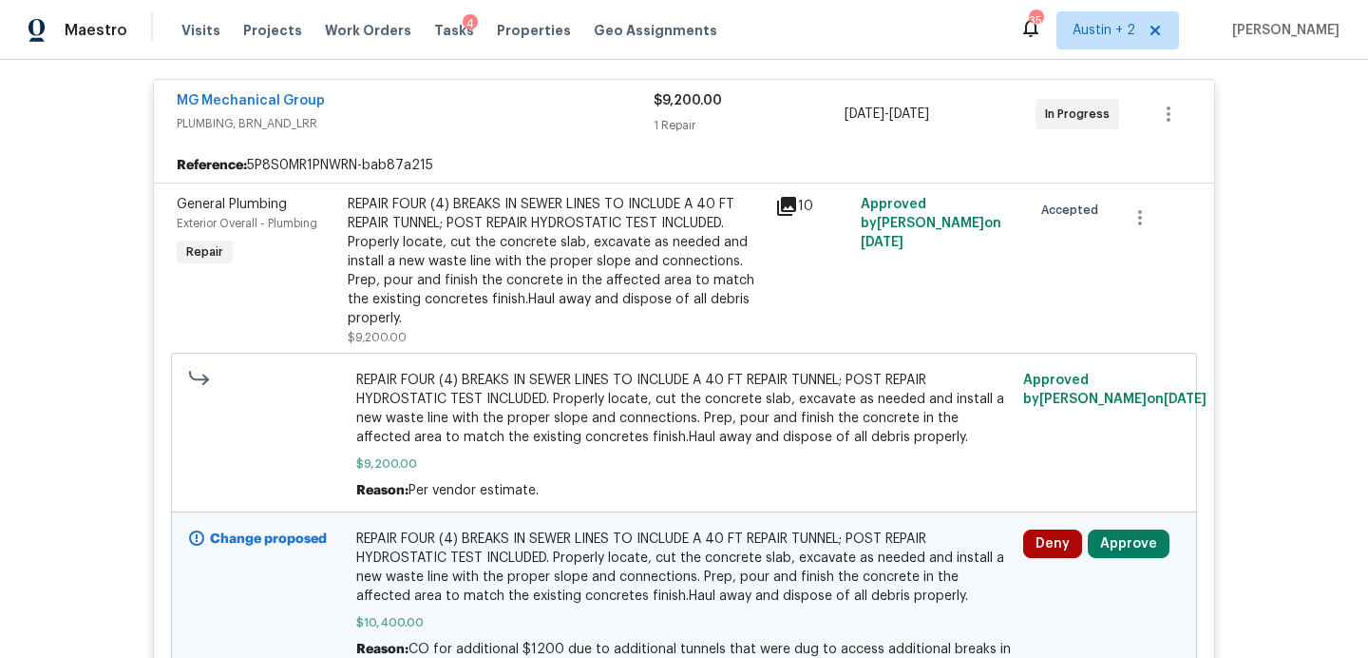
click at [788, 209] on icon at bounding box center [786, 206] width 23 height 23
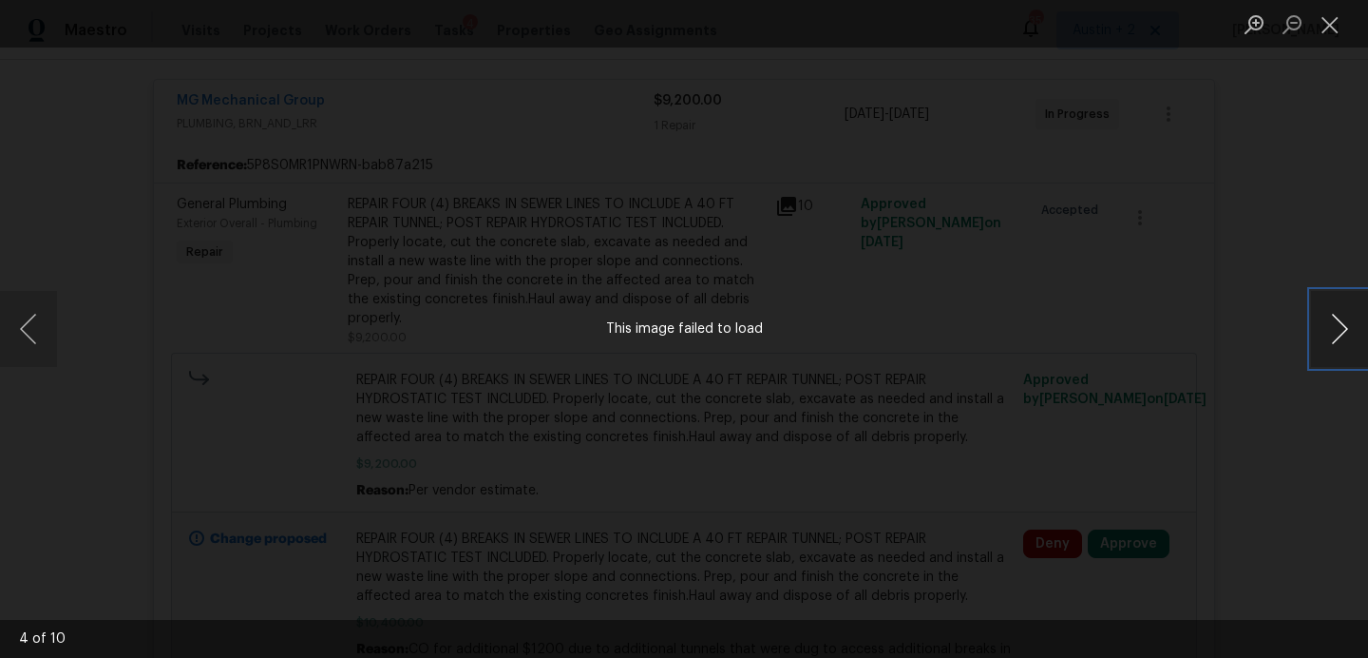
click at [1339, 329] on button "Next image" at bounding box center [1339, 329] width 57 height 76
click at [1327, 37] on button "Close lightbox" at bounding box center [1330, 24] width 38 height 33
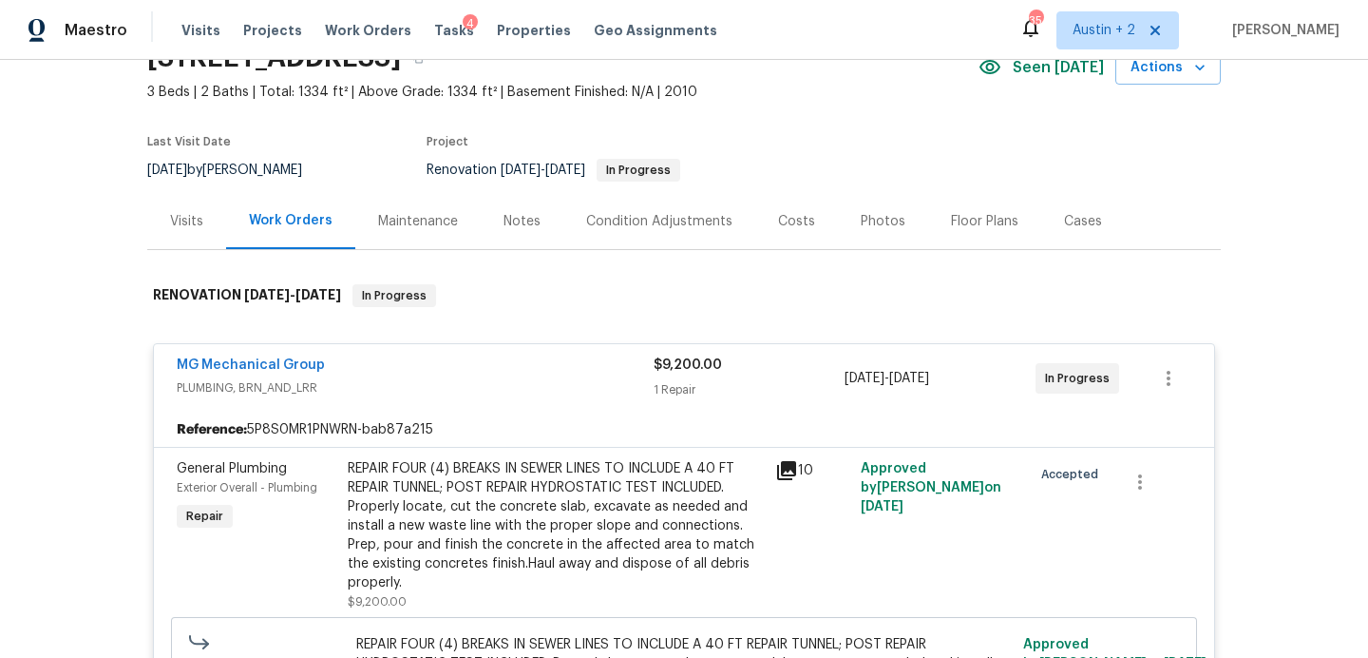
scroll to position [0, 0]
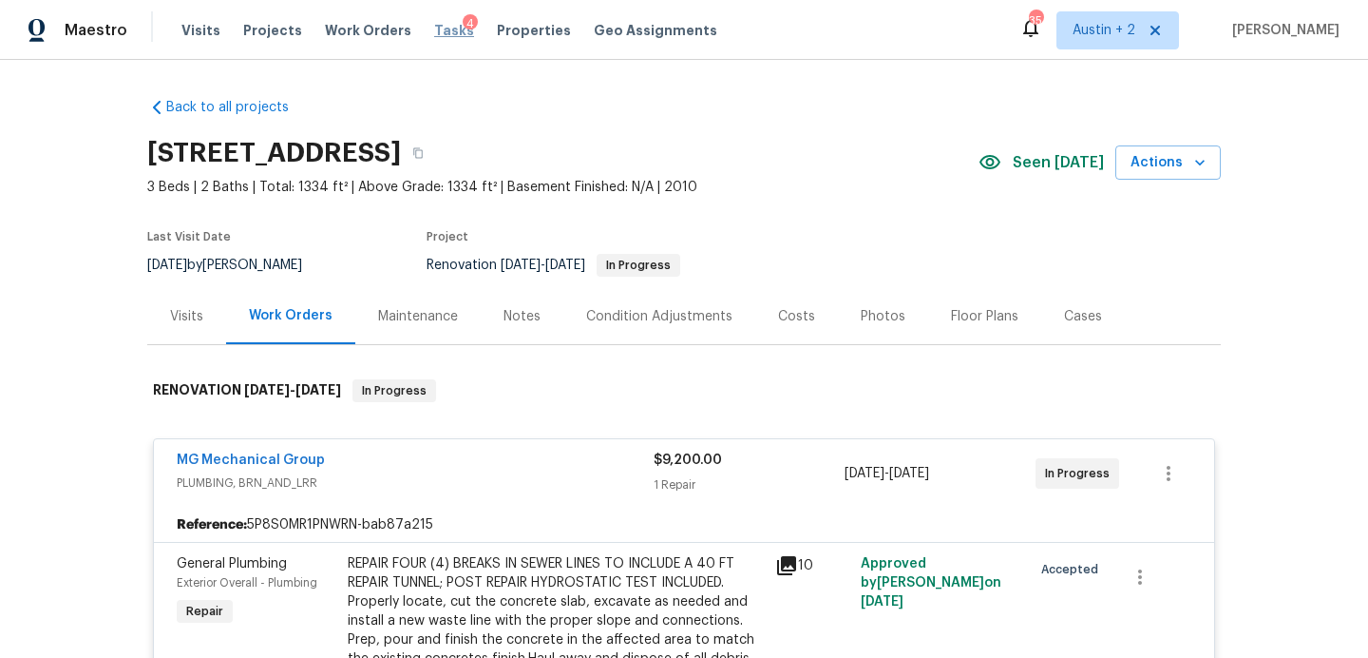
click at [434, 29] on span "Tasks" at bounding box center [454, 30] width 40 height 13
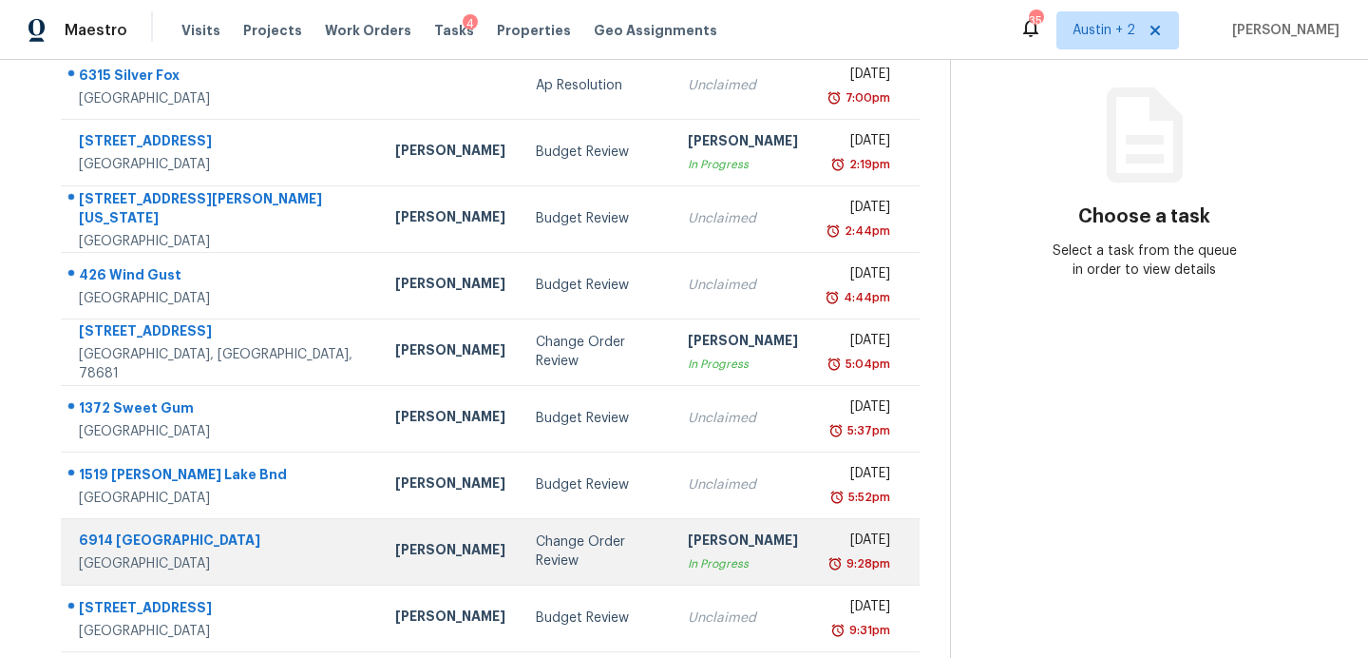
scroll to position [332, 0]
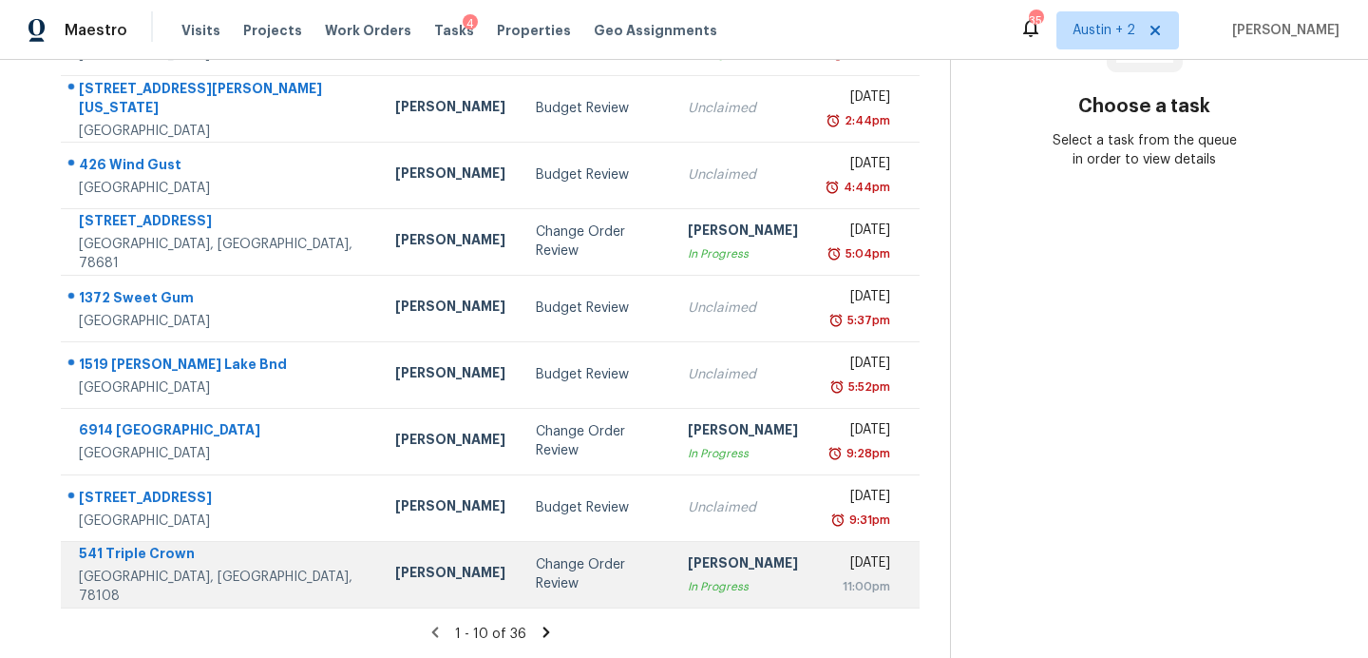
click at [536, 565] on div "Change Order Review" at bounding box center [597, 574] width 122 height 38
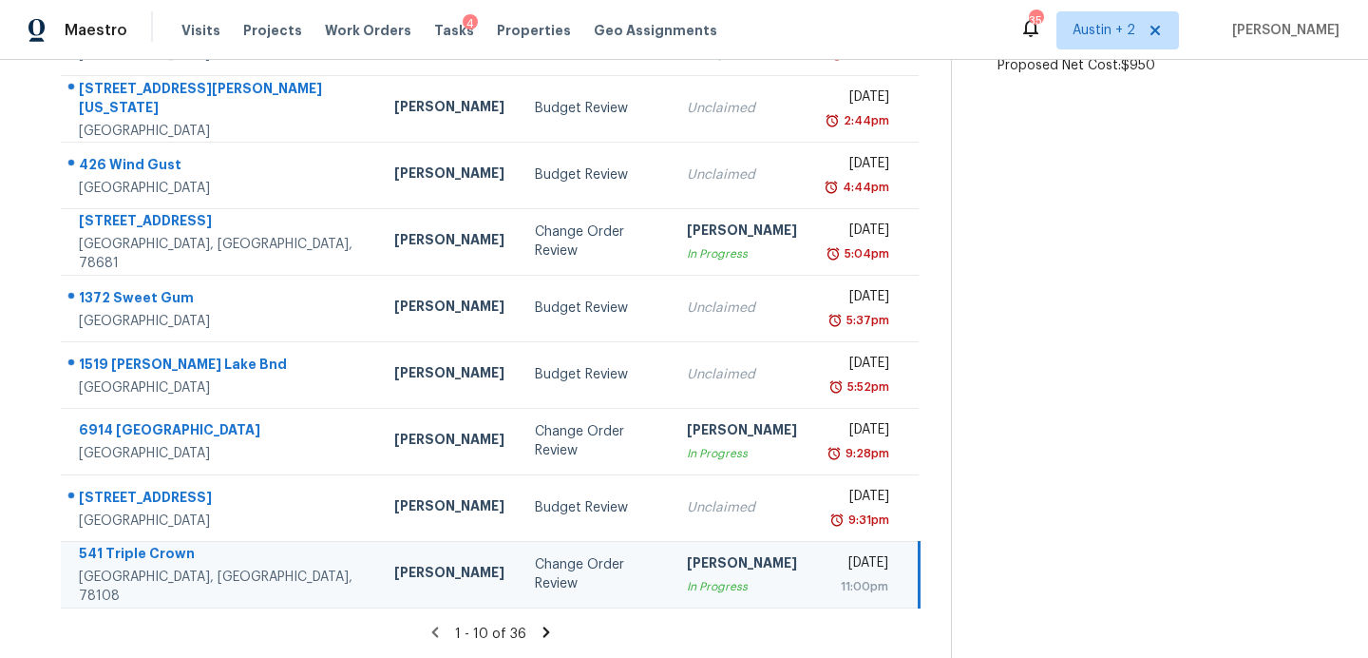
click at [538, 630] on icon at bounding box center [546, 631] width 17 height 17
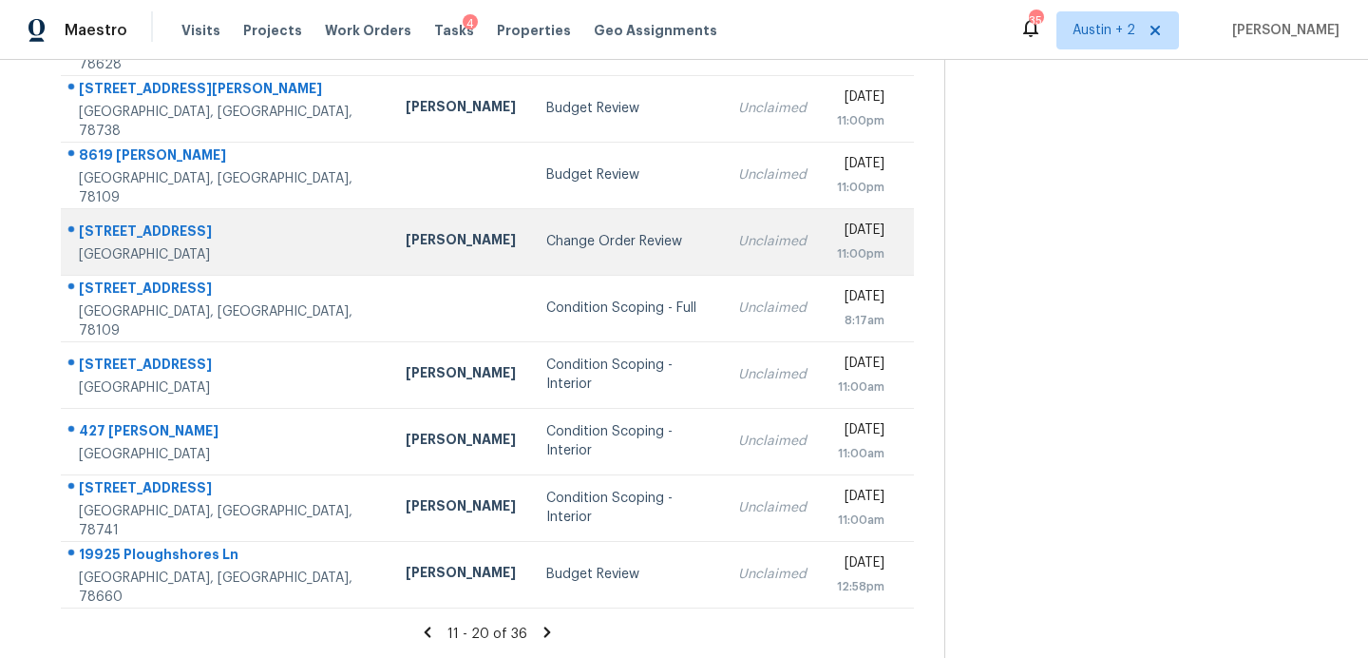
click at [563, 238] on div "Change Order Review" at bounding box center [626, 241] width 161 height 19
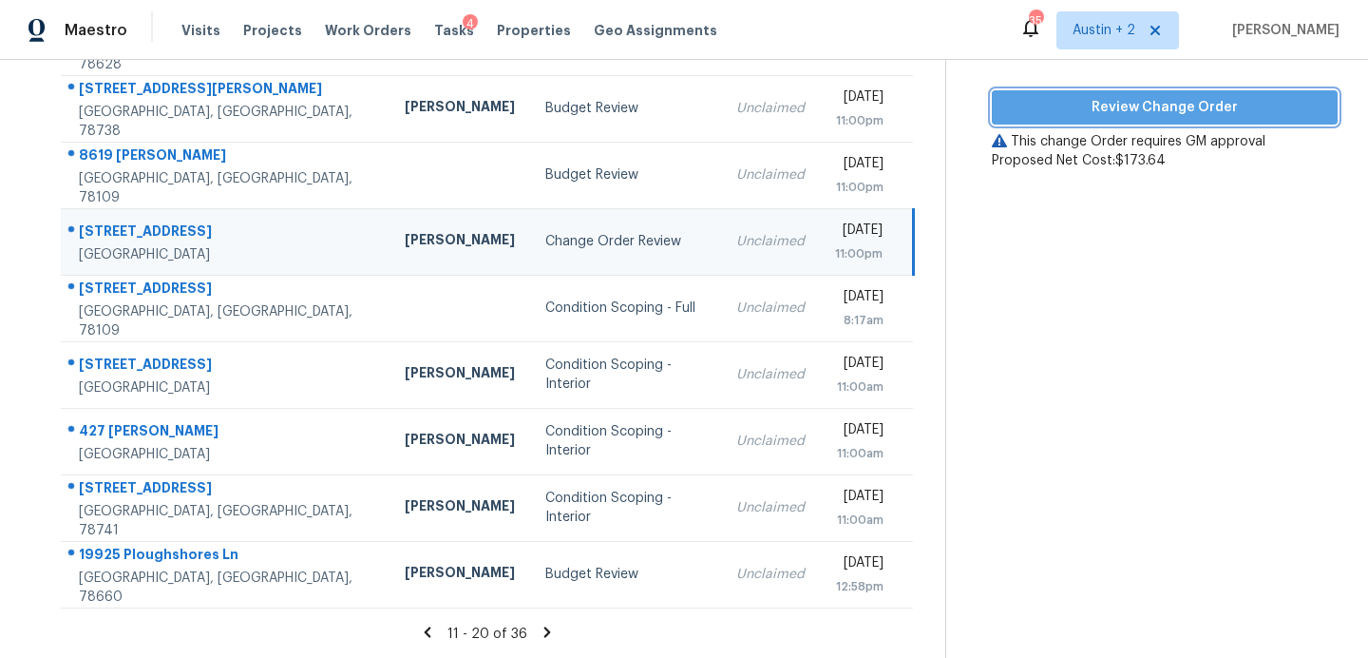
click at [1068, 107] on span "Review Change Order" at bounding box center [1164, 108] width 315 height 24
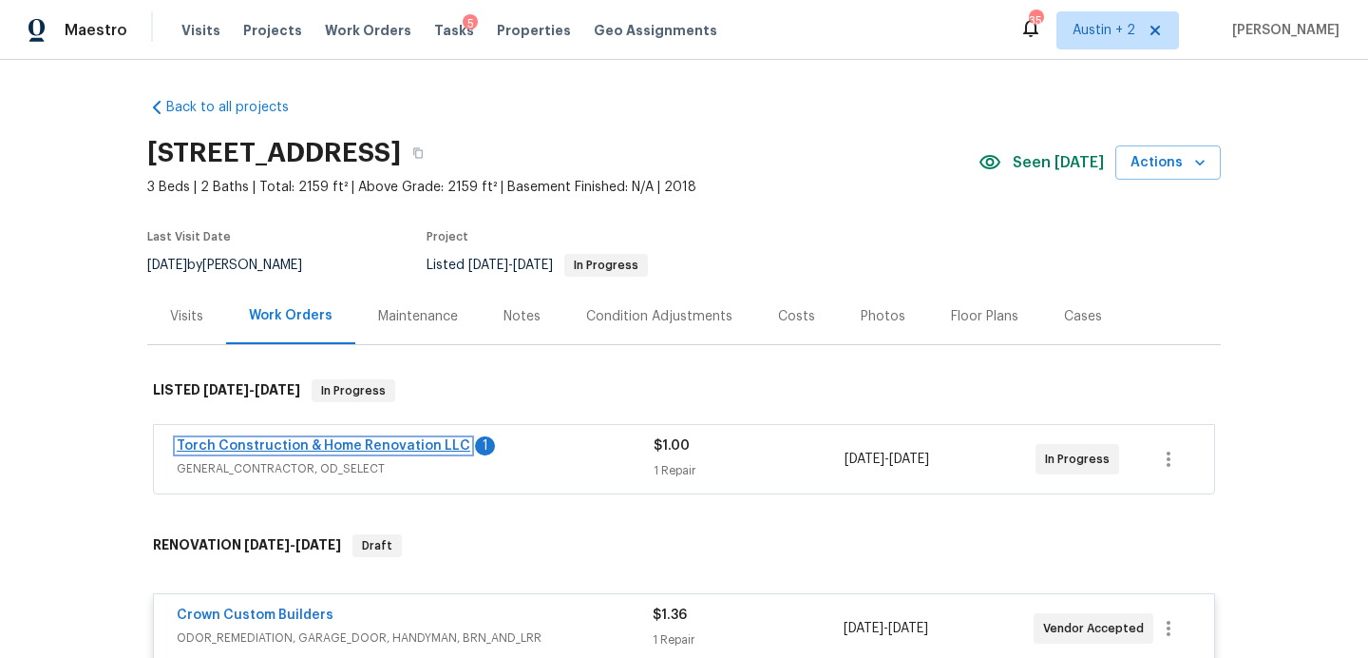
click at [421, 440] on link "Torch Construction & Home Renovation LLC" at bounding box center [324, 445] width 294 height 13
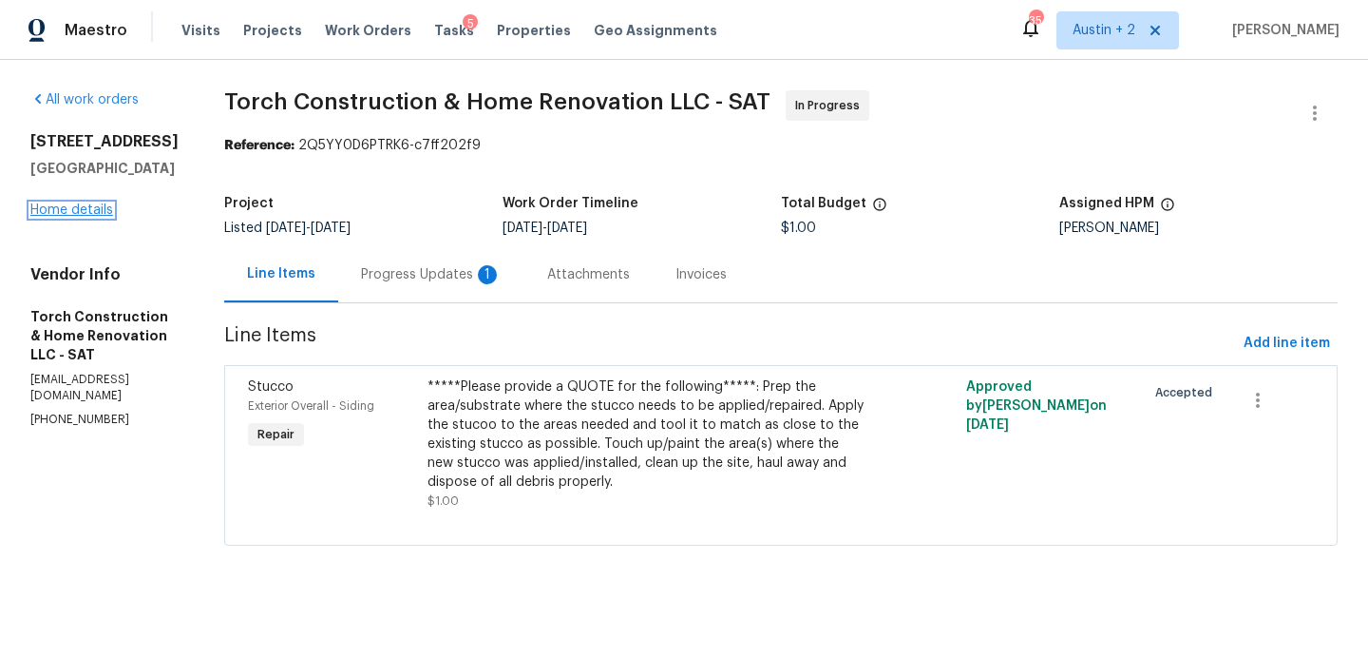
click at [44, 215] on link "Home details" at bounding box center [71, 209] width 83 height 13
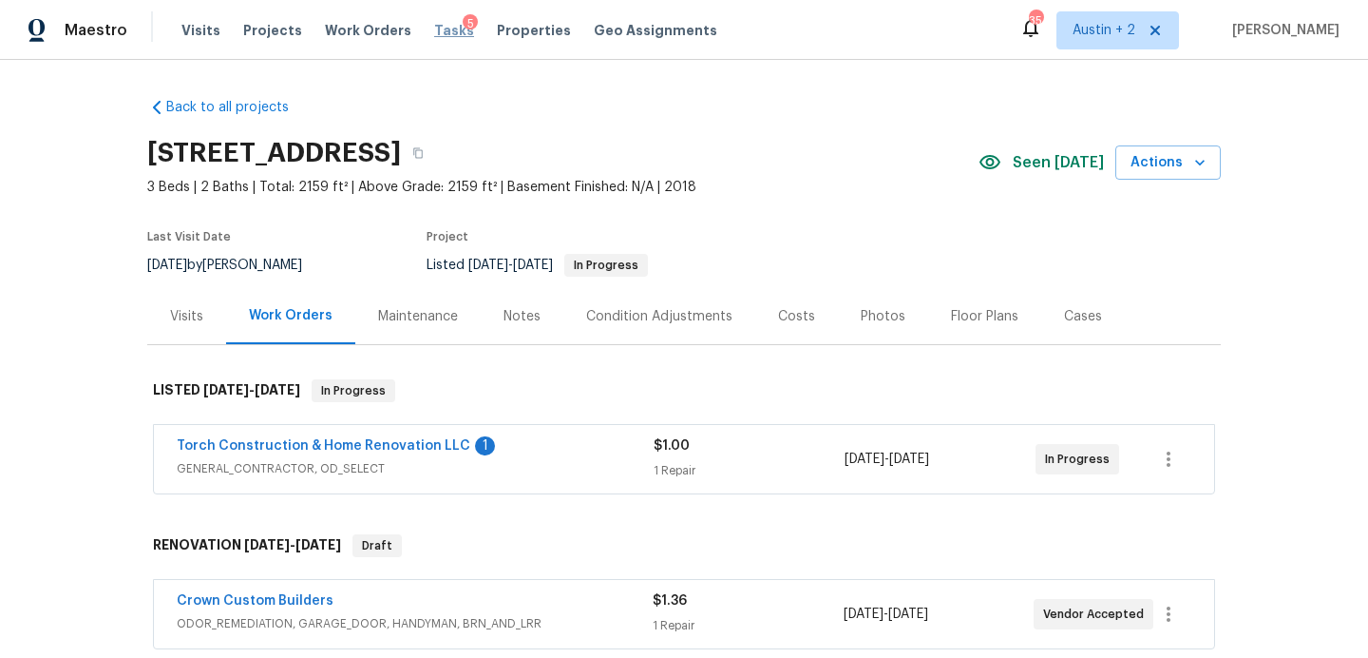
click at [438, 24] on span "Tasks" at bounding box center [454, 30] width 40 height 13
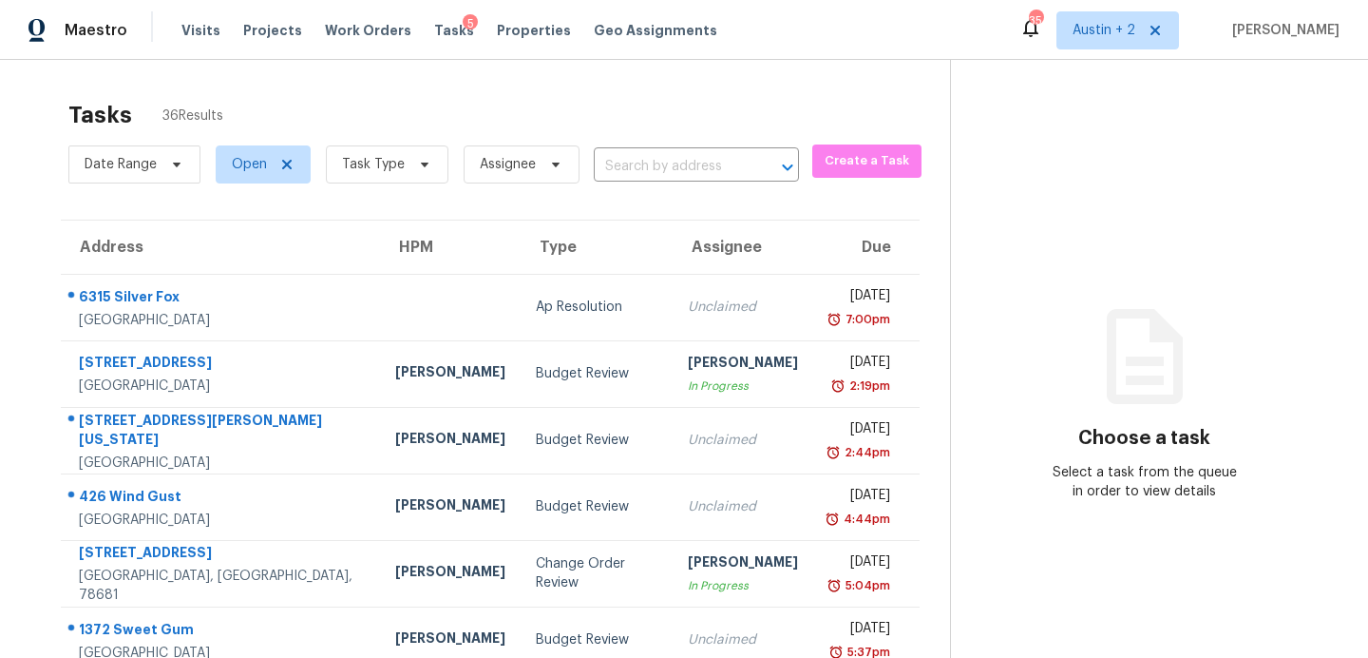
scroll to position [332, 0]
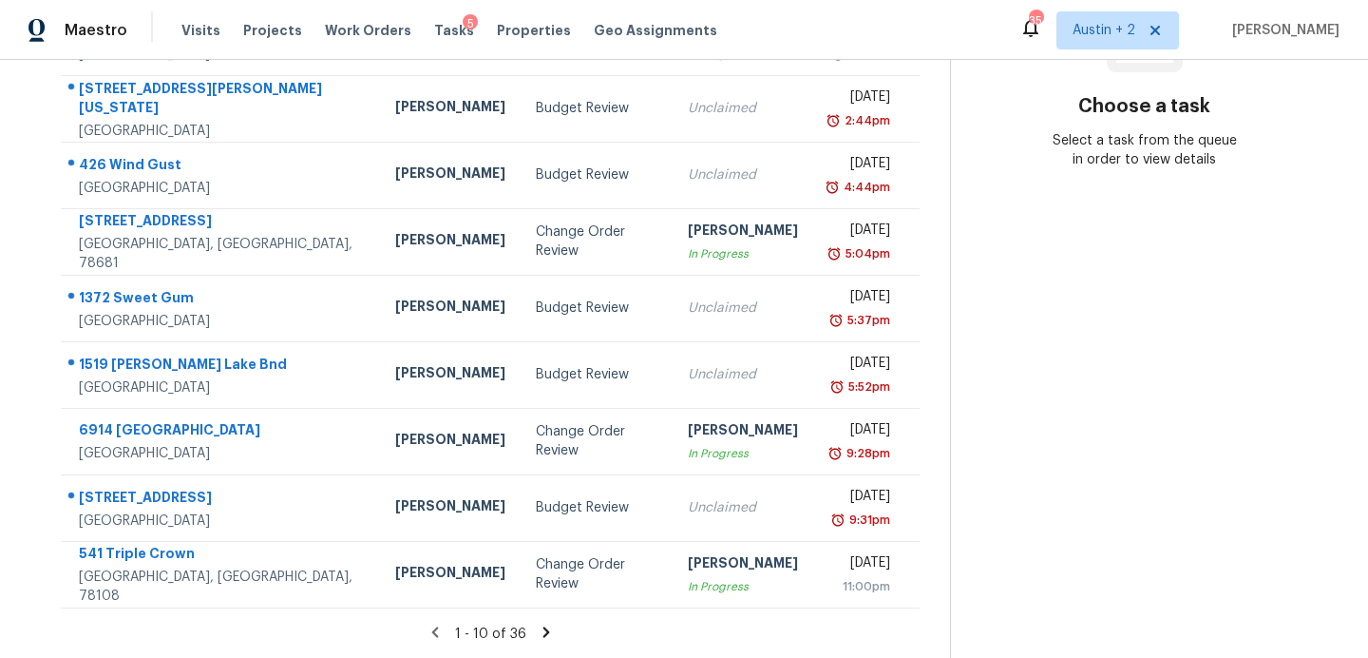
click at [538, 635] on icon at bounding box center [546, 631] width 17 height 17
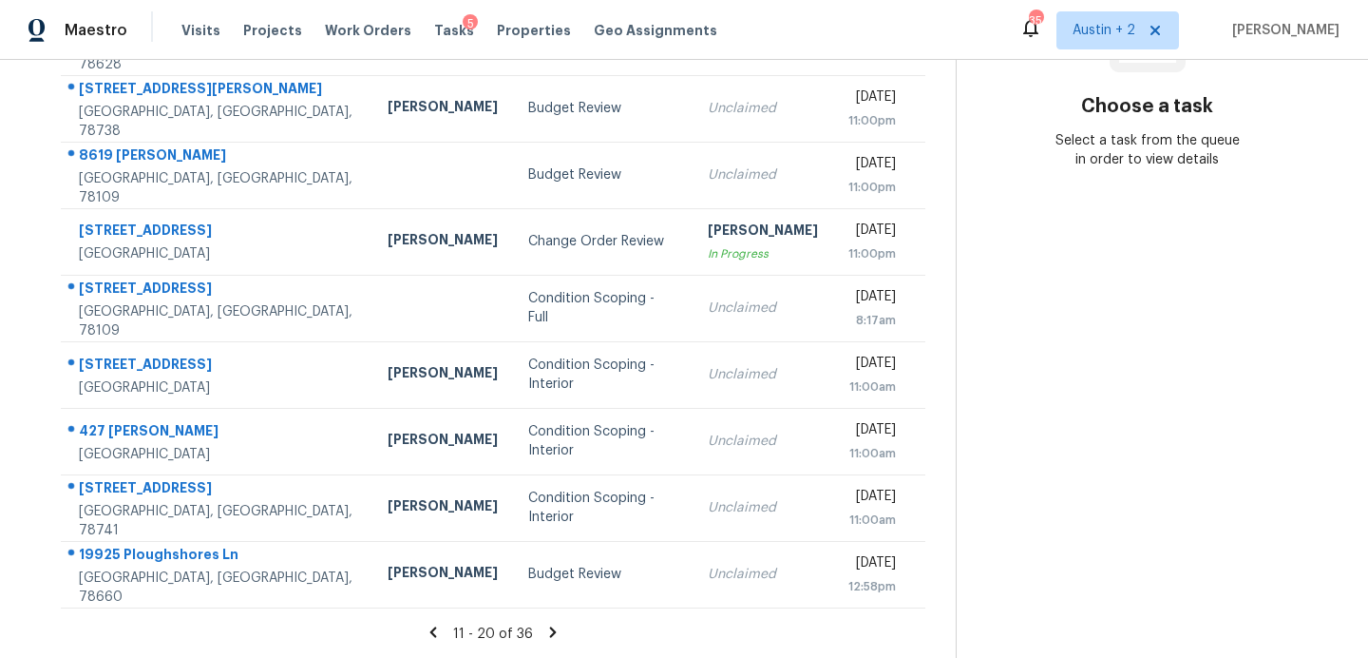
click at [550, 631] on icon at bounding box center [553, 631] width 7 height 10
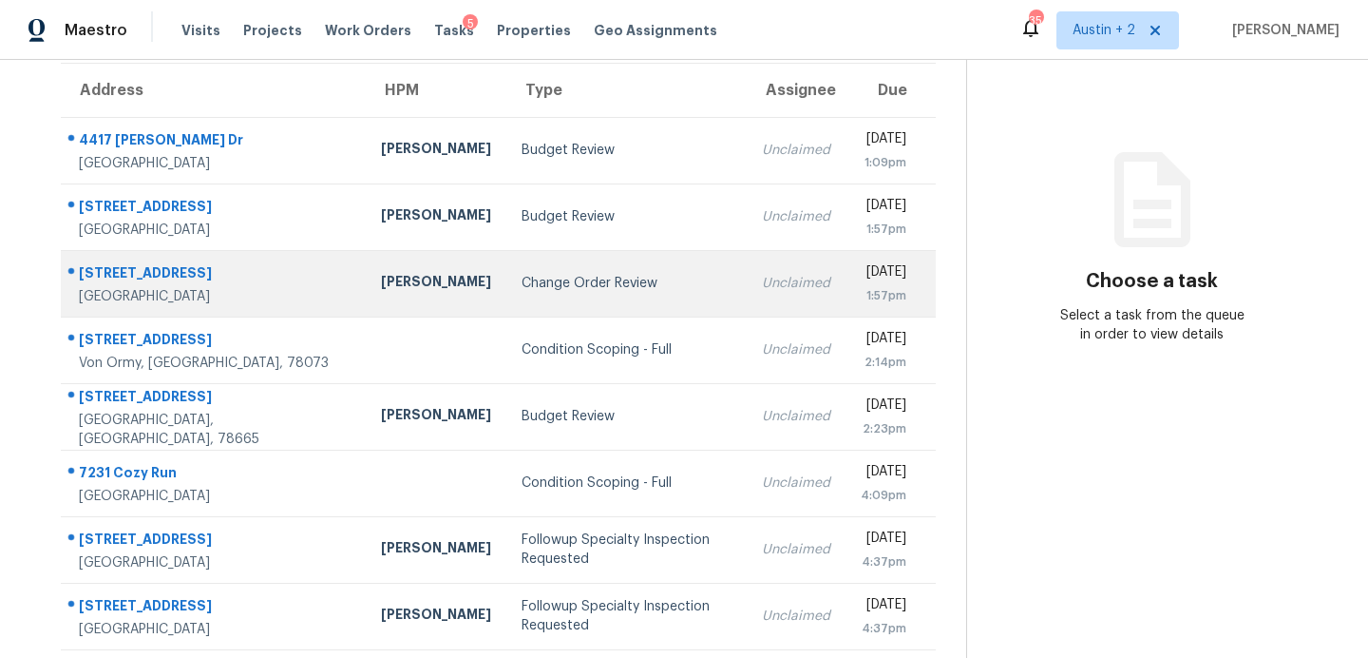
scroll to position [155, 0]
click at [522, 291] on div "Change Order Review" at bounding box center [627, 285] width 210 height 19
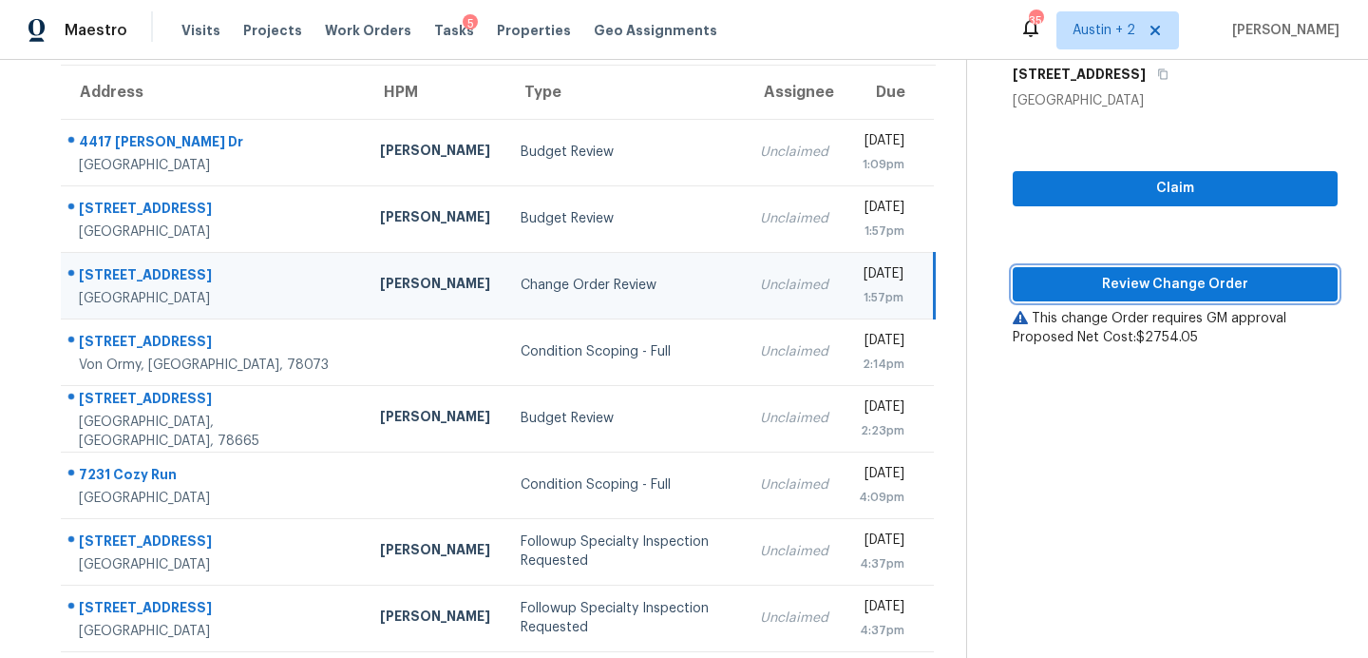
click at [1083, 288] on span "Review Change Order" at bounding box center [1175, 285] width 295 height 24
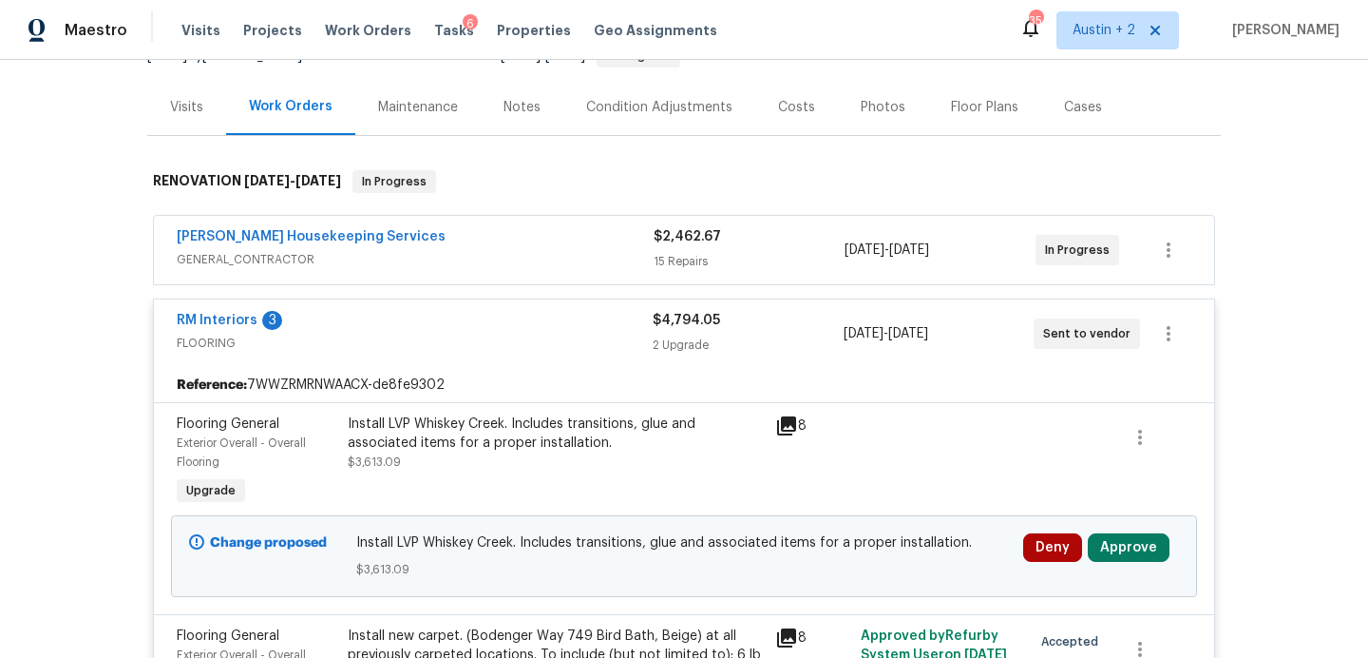
scroll to position [210, 0]
click at [514, 97] on div "Notes" at bounding box center [522, 106] width 37 height 19
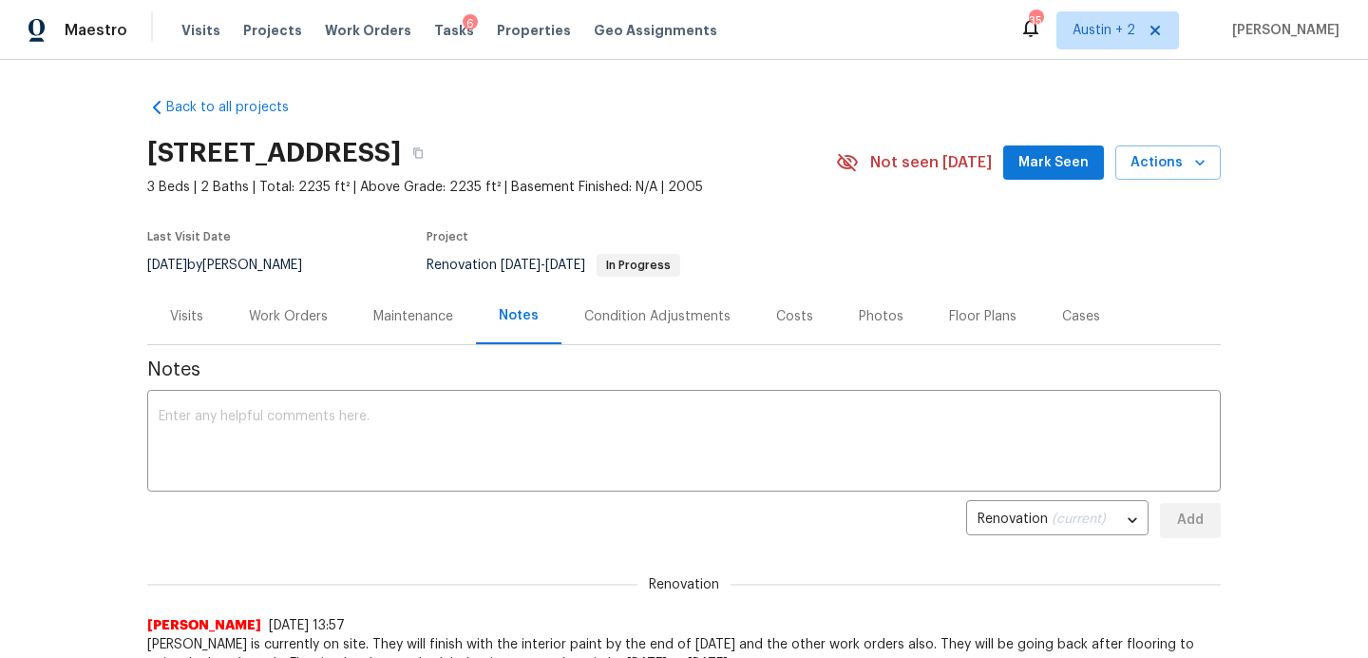
click at [1029, 154] on span "Mark Seen" at bounding box center [1054, 163] width 70 height 24
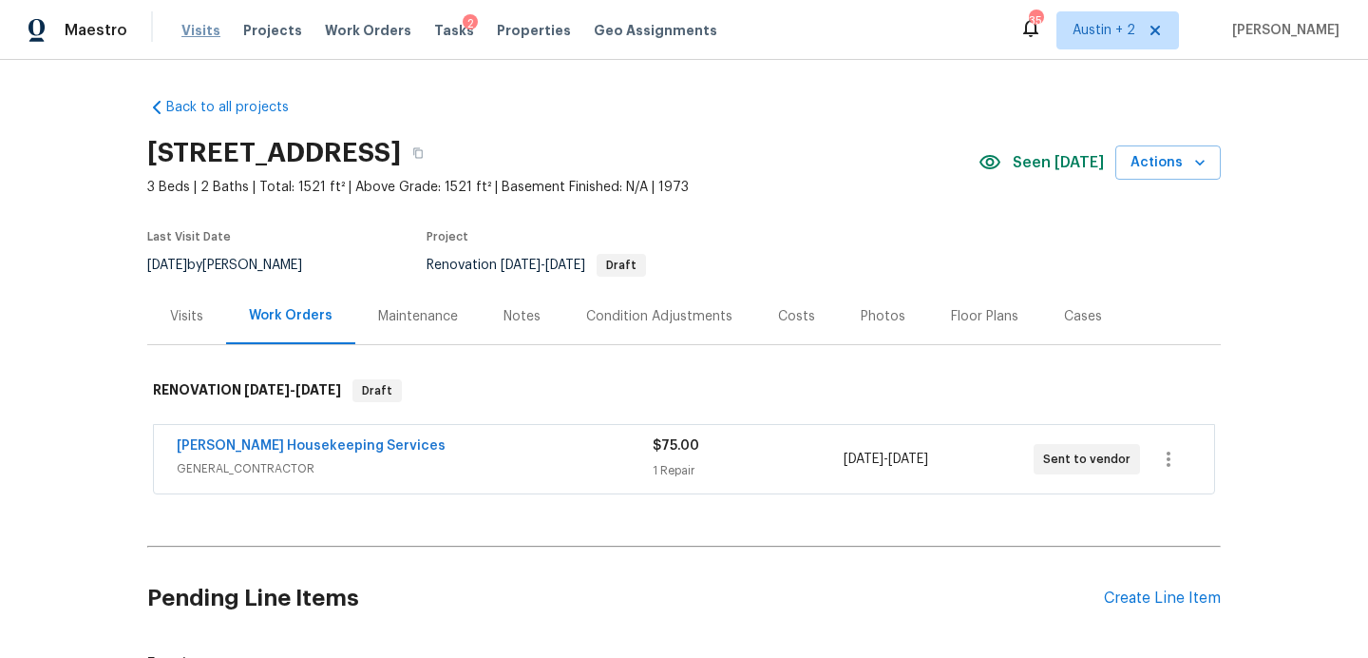
click at [195, 32] on span "Visits" at bounding box center [200, 30] width 39 height 19
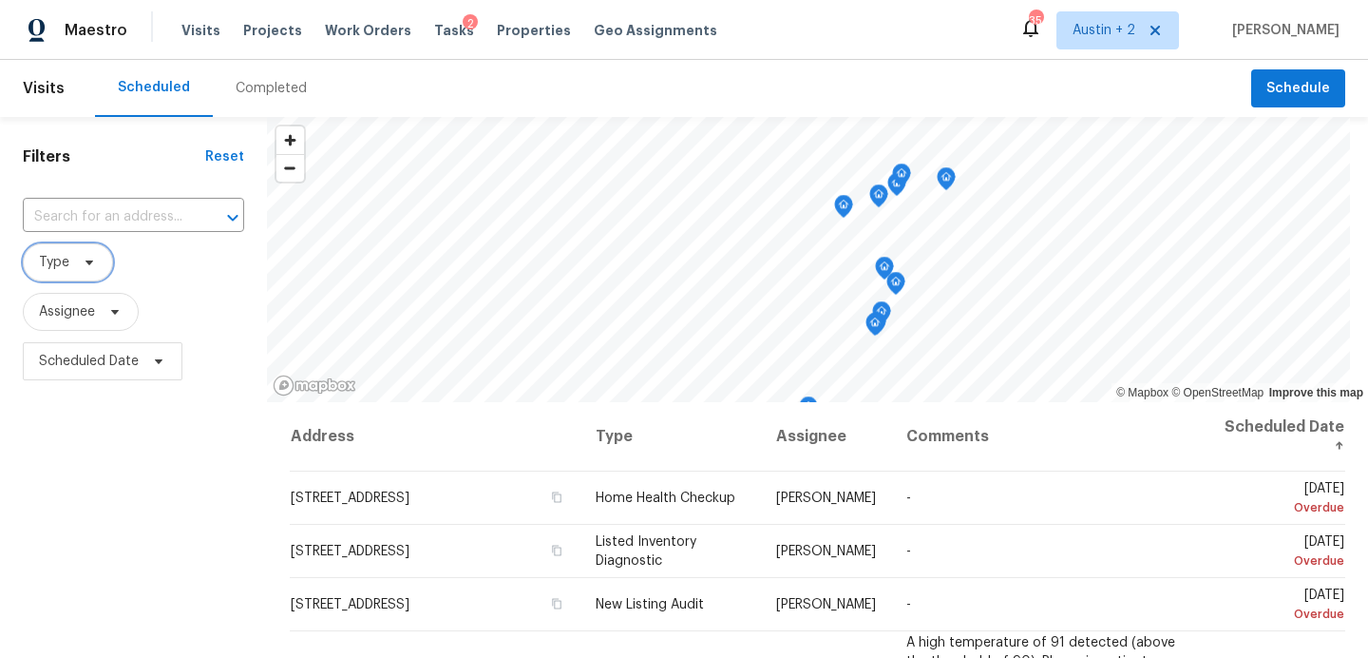
click at [91, 267] on icon at bounding box center [89, 262] width 15 height 15
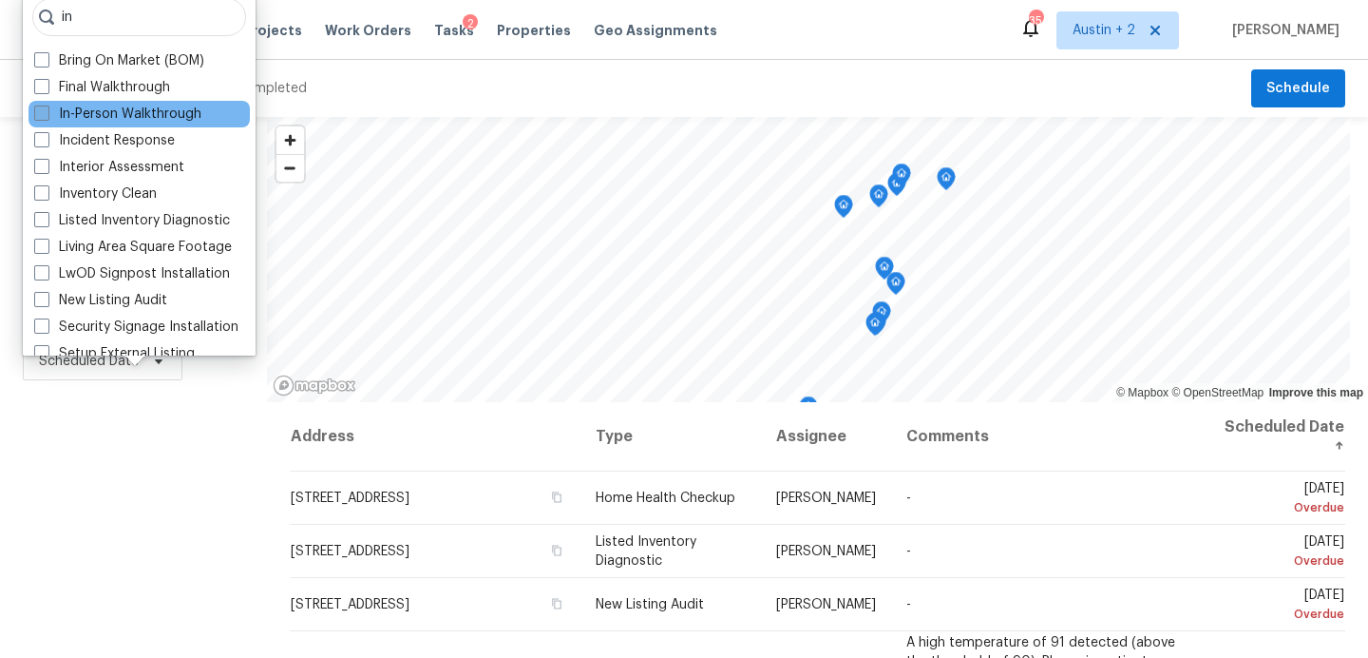
type input "in"
click at [109, 105] on label "In-Person Walkthrough" at bounding box center [117, 114] width 167 height 19
click at [47, 105] on input "In-Person Walkthrough" at bounding box center [40, 111] width 12 height 12
checkbox input "true"
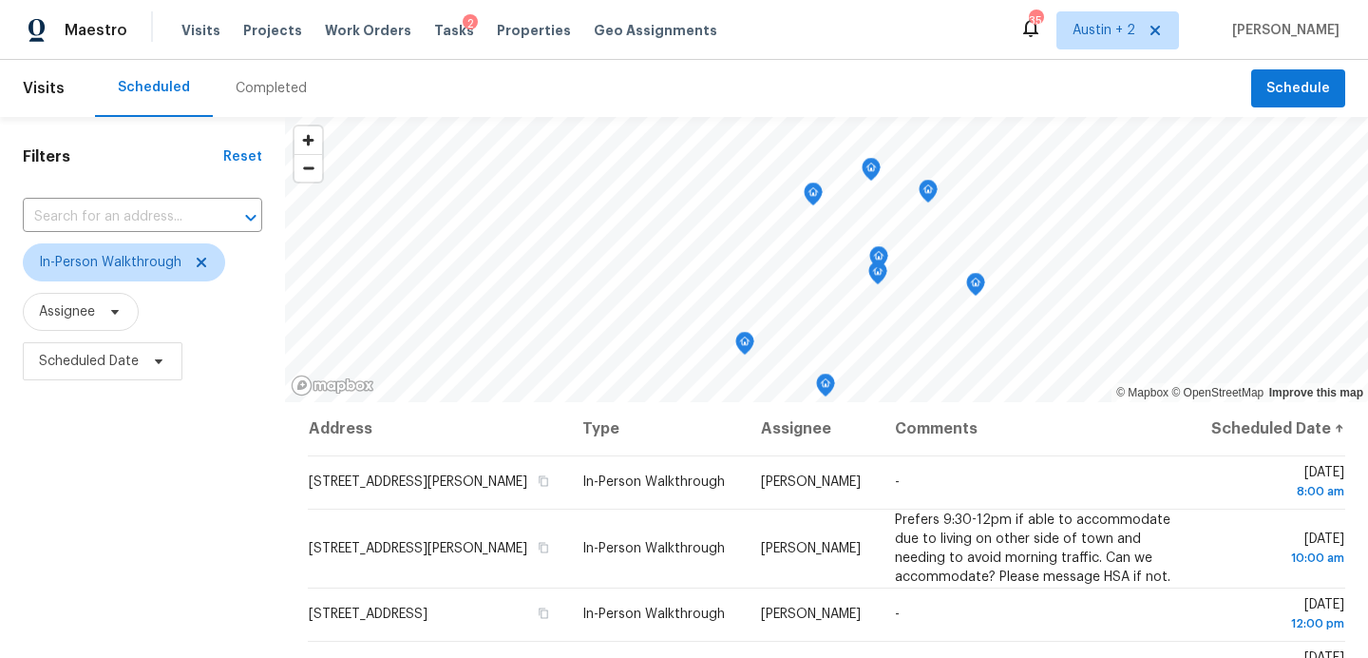
click at [132, 531] on div "Filters Reset ​ In-Person Walkthrough Assignee Scheduled Date" at bounding box center [142, 522] width 285 height 811
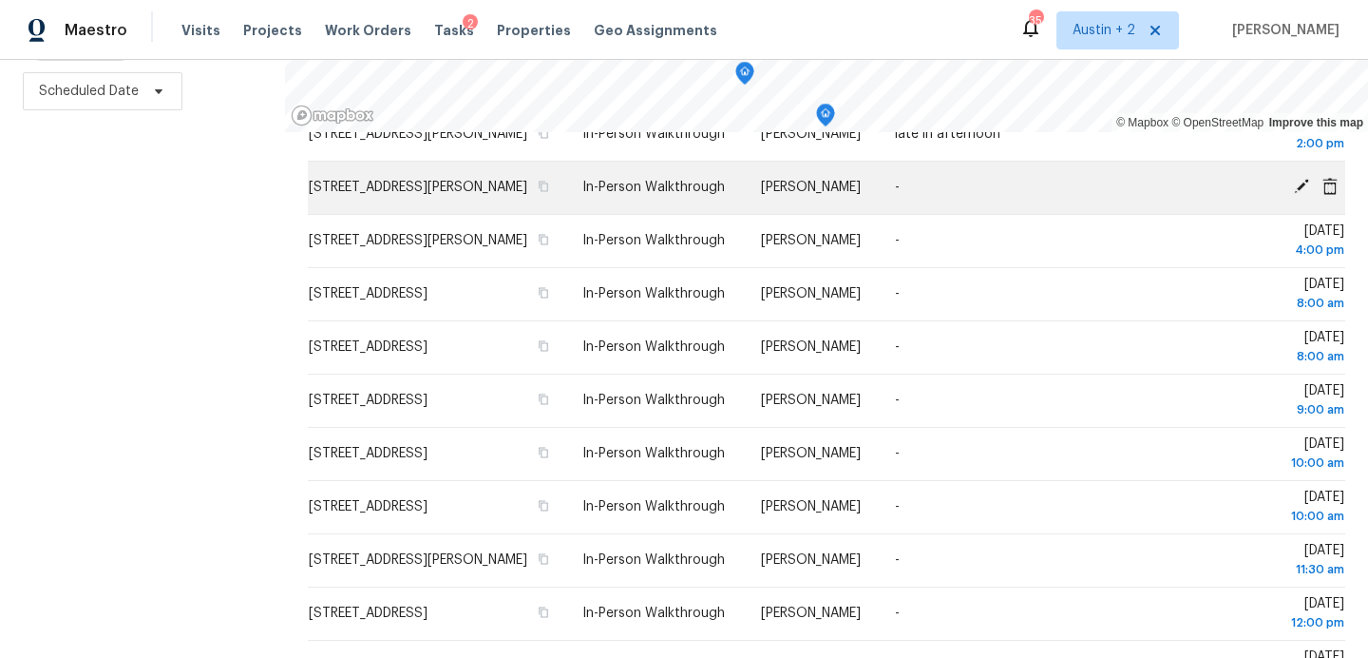
scroll to position [319, 0]
